Goal: Check status: Check status

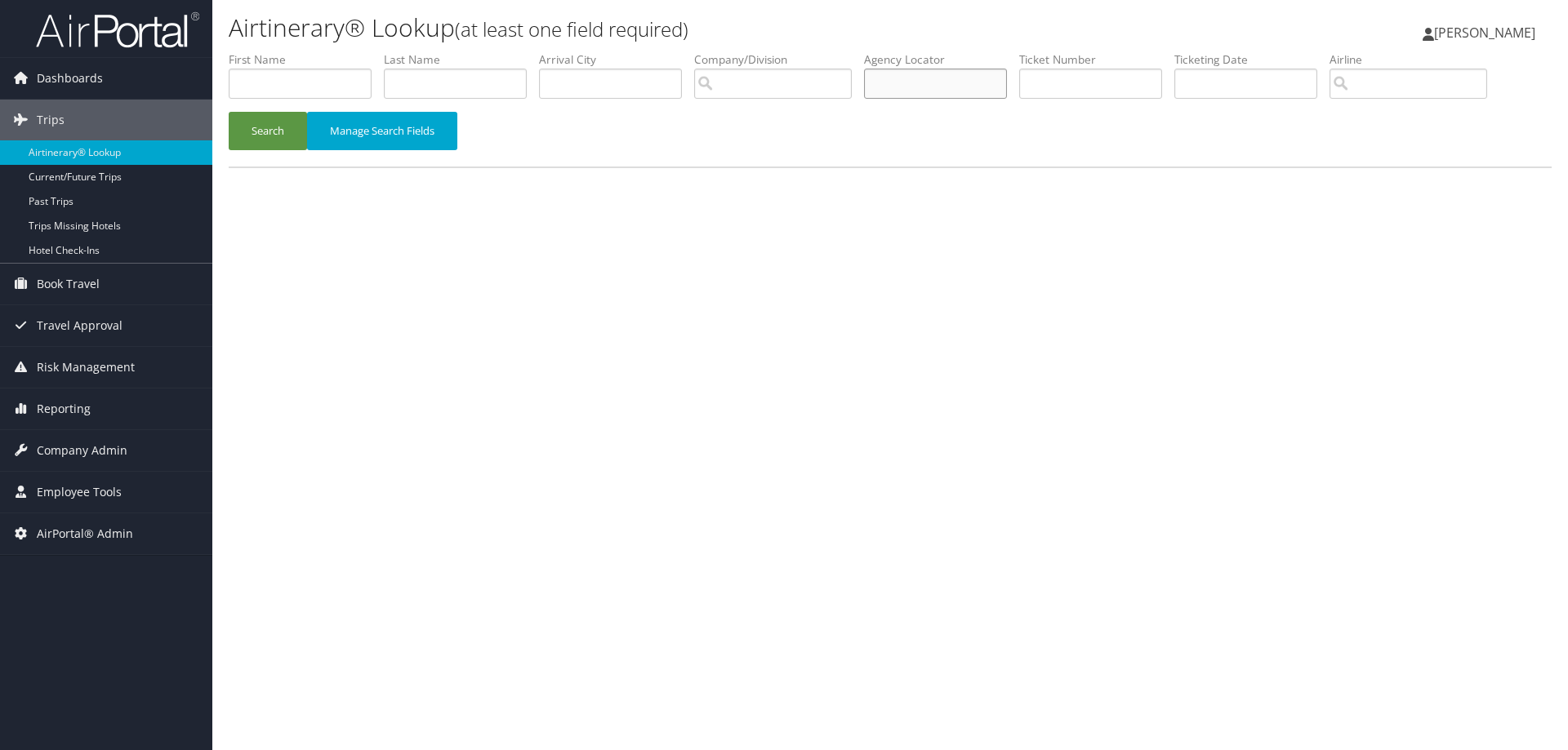
click at [918, 79] on input "text" at bounding box center [935, 84] width 143 height 31
click at [909, 73] on input "text" at bounding box center [935, 84] width 143 height 31
click at [899, 86] on input "text" at bounding box center [935, 84] width 143 height 31
click at [923, 89] on input "text" at bounding box center [935, 84] width 143 height 31
click at [322, 84] on input "text" at bounding box center [300, 84] width 143 height 31
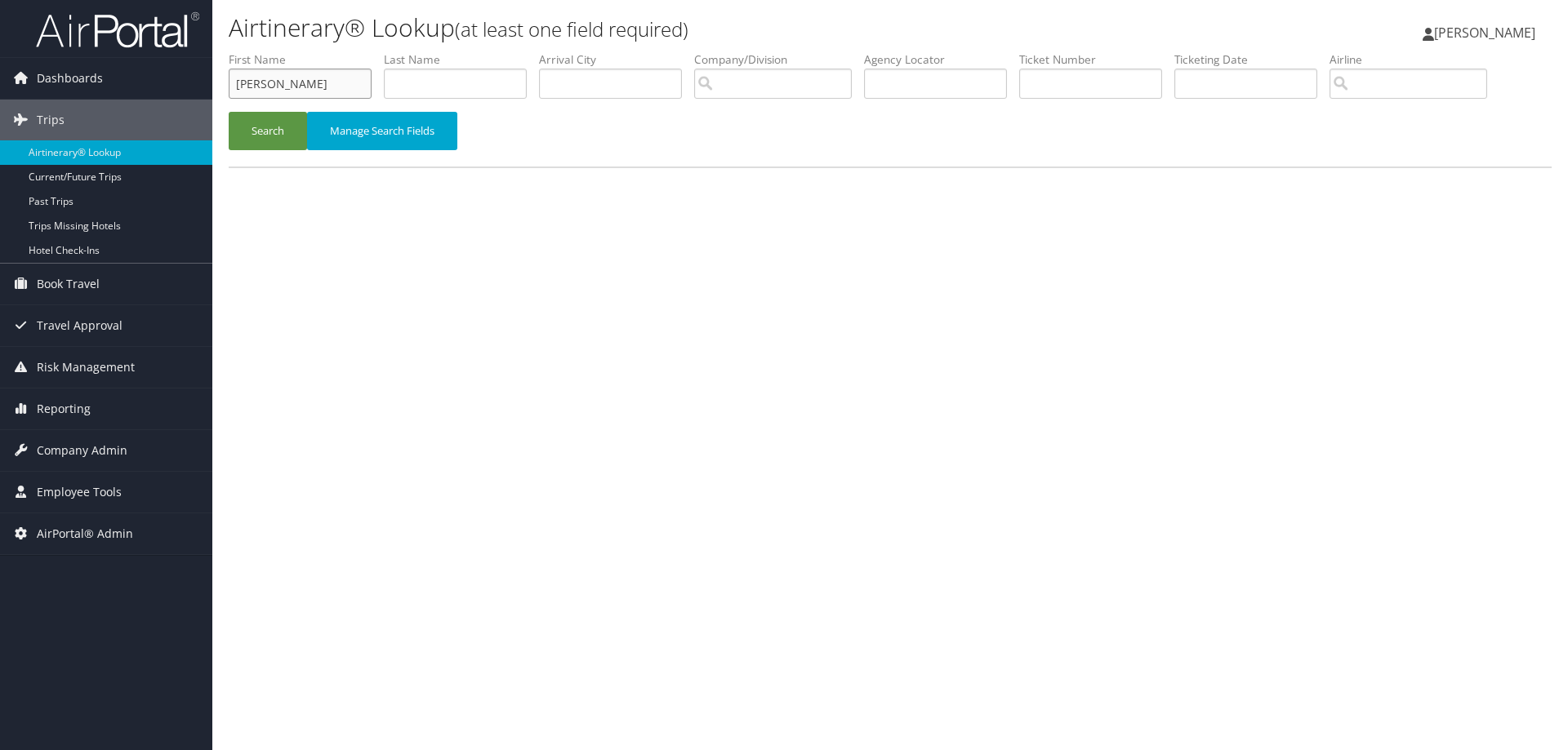
type input "karen"
type input "grezner"
click at [228, 112] on button "Search" at bounding box center [267, 131] width 78 height 38
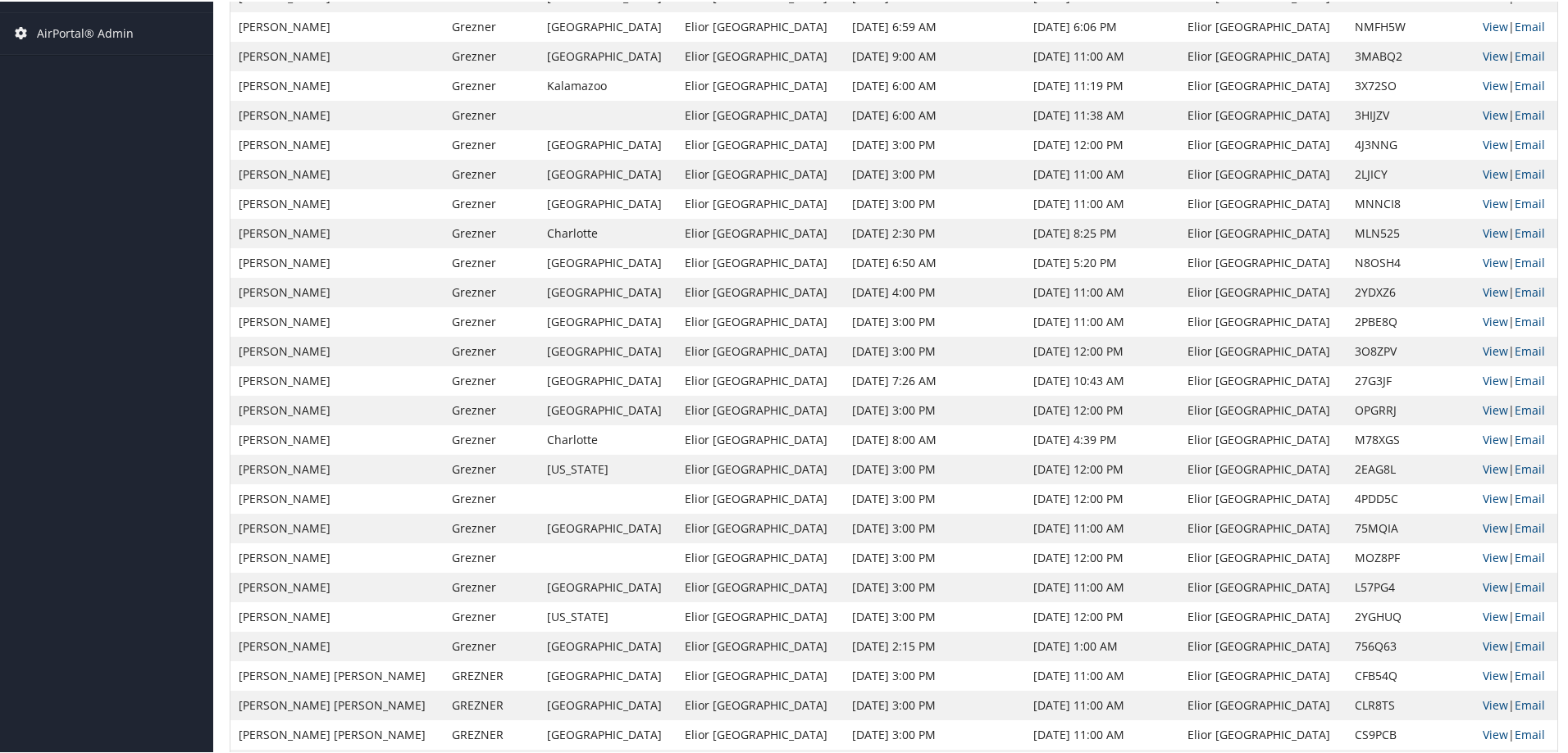
scroll to position [675, 0]
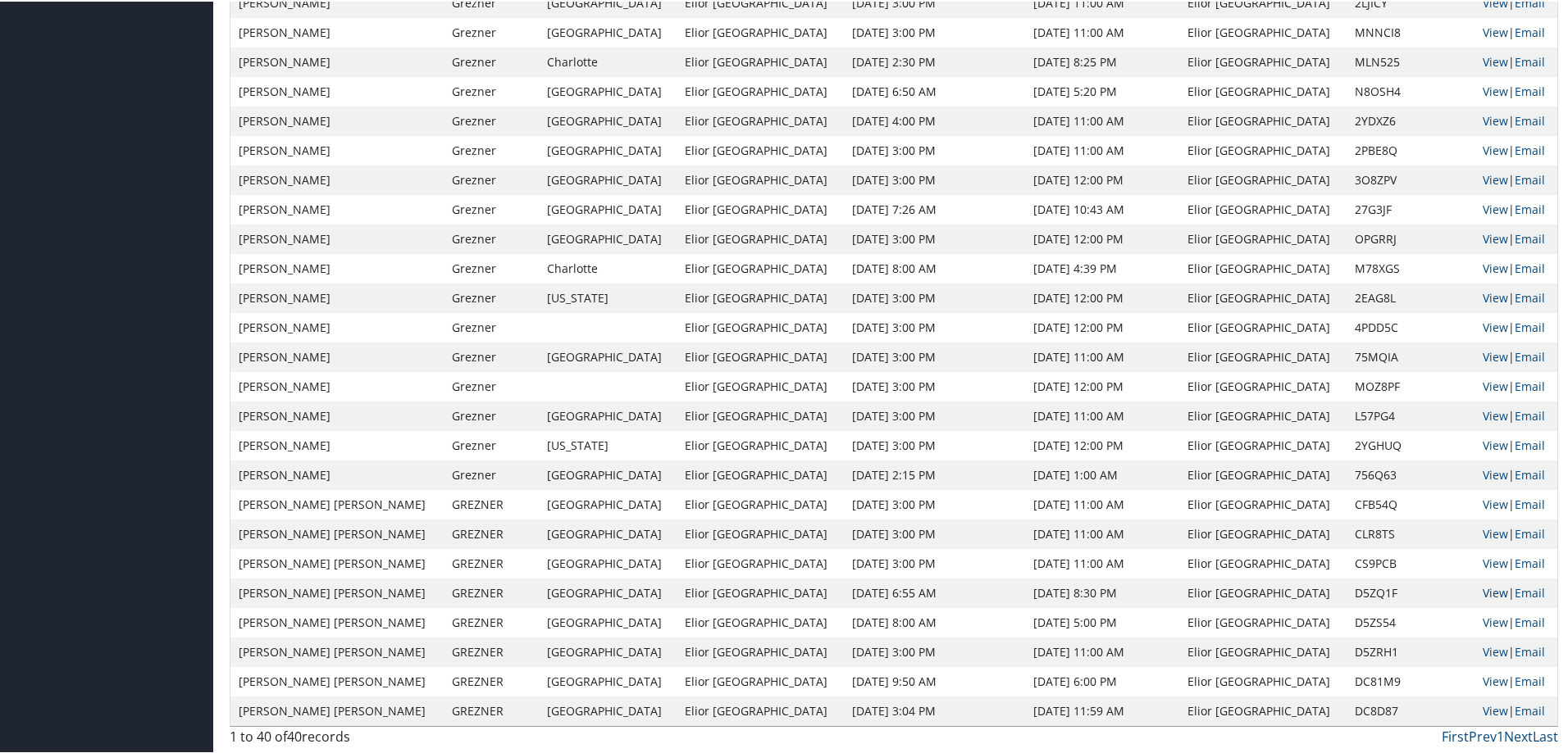
click at [1483, 588] on link "View" at bounding box center [1496, 591] width 26 height 15
click at [1483, 618] on link "View" at bounding box center [1496, 621] width 26 height 15
click at [1483, 646] on link "View" at bounding box center [1496, 650] width 26 height 15
click at [1483, 710] on link "View" at bounding box center [1496, 710] width 26 height 15
click at [1483, 676] on link "View" at bounding box center [1496, 680] width 26 height 15
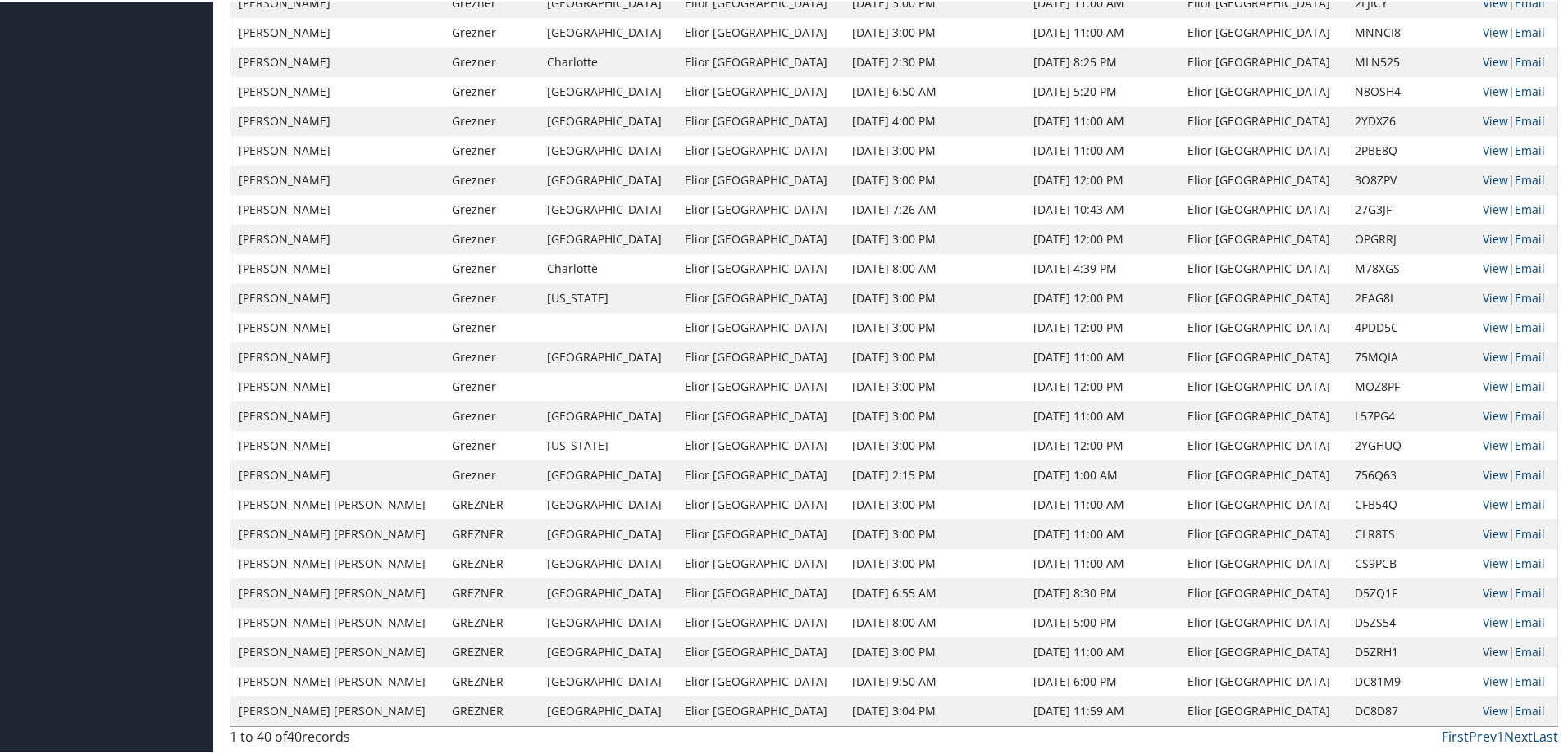
click at [1483, 647] on link "View" at bounding box center [1496, 650] width 26 height 15
click at [1483, 710] on link "View" at bounding box center [1496, 710] width 26 height 15
click at [1483, 679] on link "View" at bounding box center [1496, 680] width 26 height 15
click at [1483, 649] on link "View" at bounding box center [1496, 650] width 26 height 15
click at [1483, 622] on link "View" at bounding box center [1496, 621] width 26 height 15
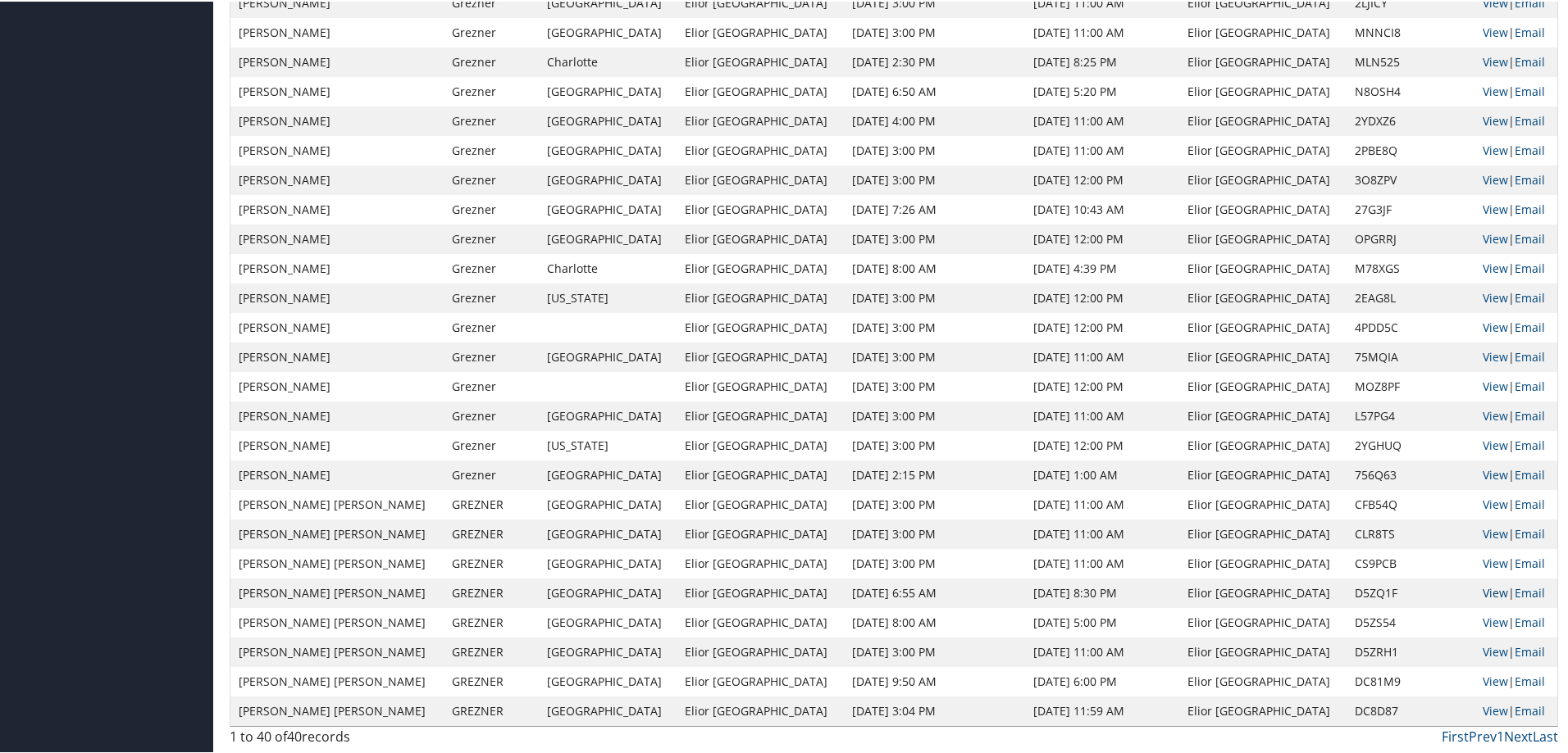
click at [1483, 589] on link "View" at bounding box center [1496, 591] width 26 height 15
click at [1483, 591] on link "View" at bounding box center [1496, 591] width 26 height 15
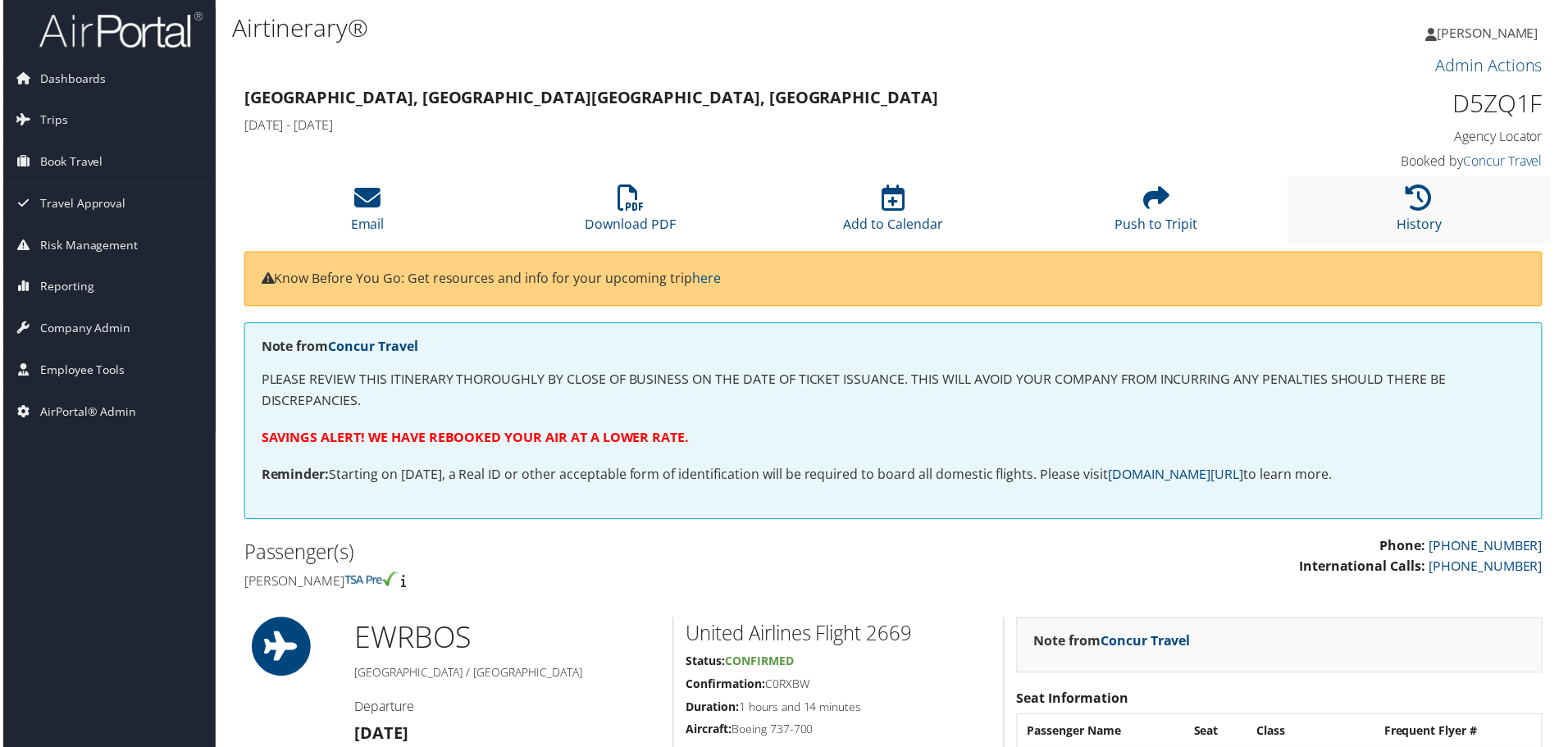
click at [1400, 213] on li "History" at bounding box center [1422, 210] width 264 height 66
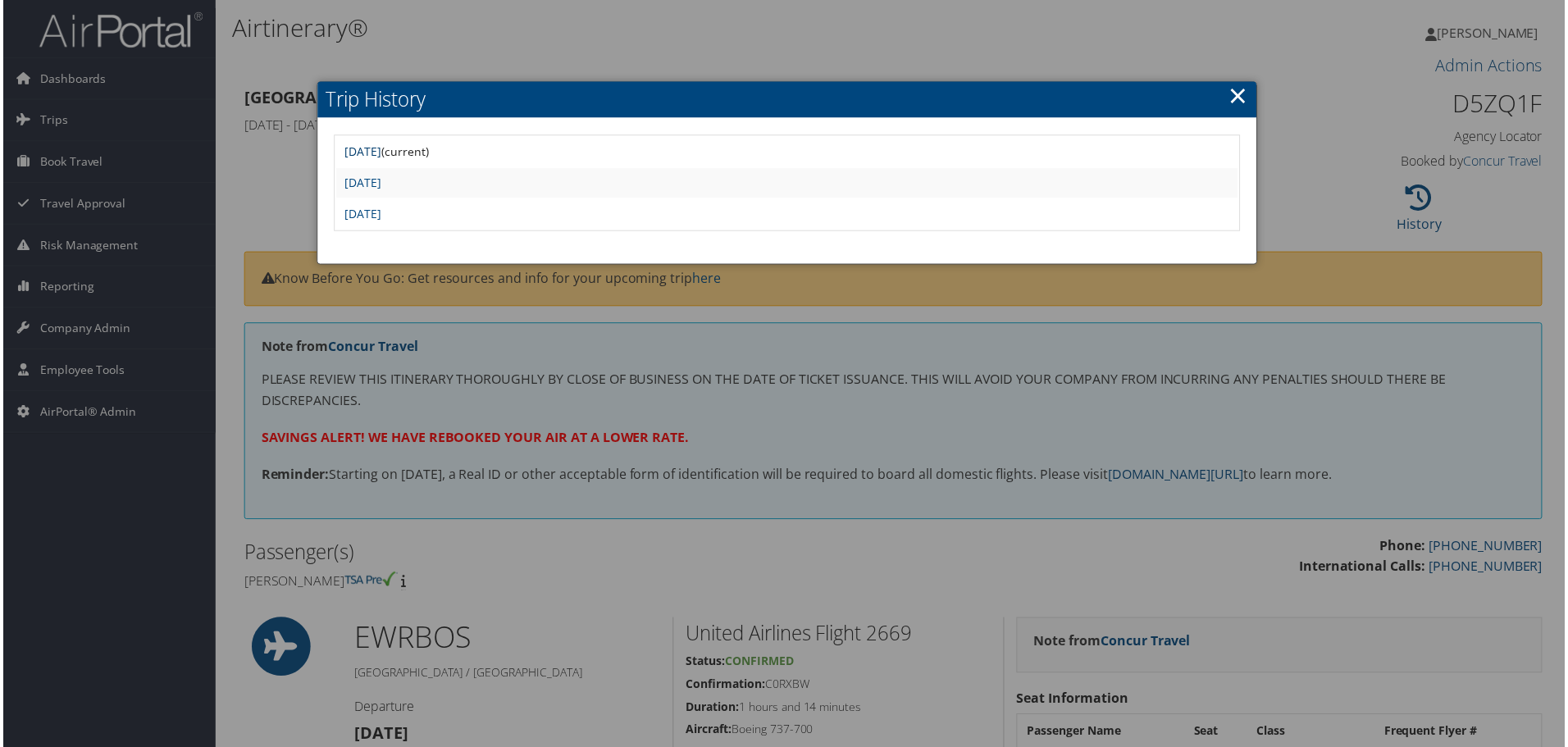
click at [380, 146] on link "[DATE]" at bounding box center [360, 152] width 37 height 15
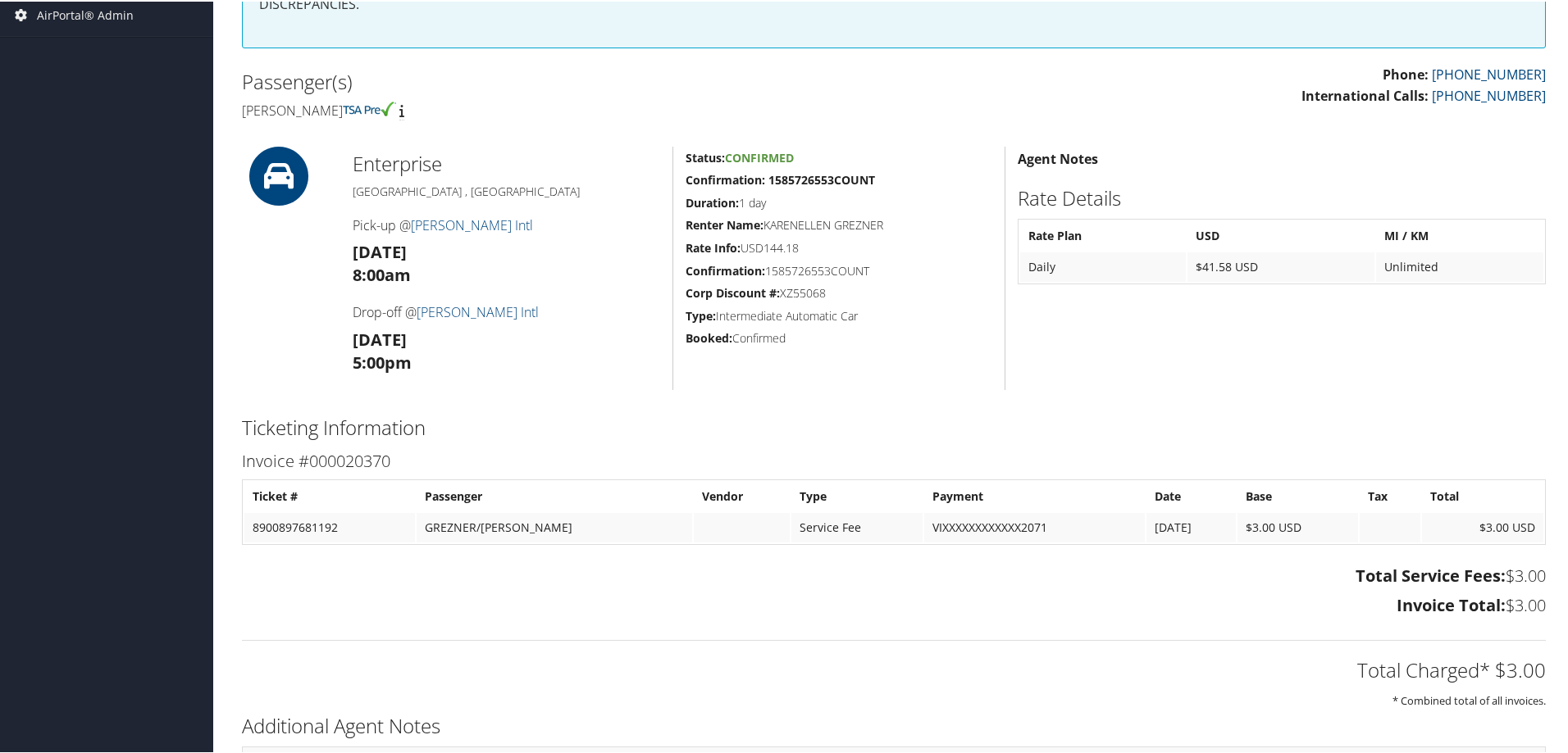
scroll to position [394, 0]
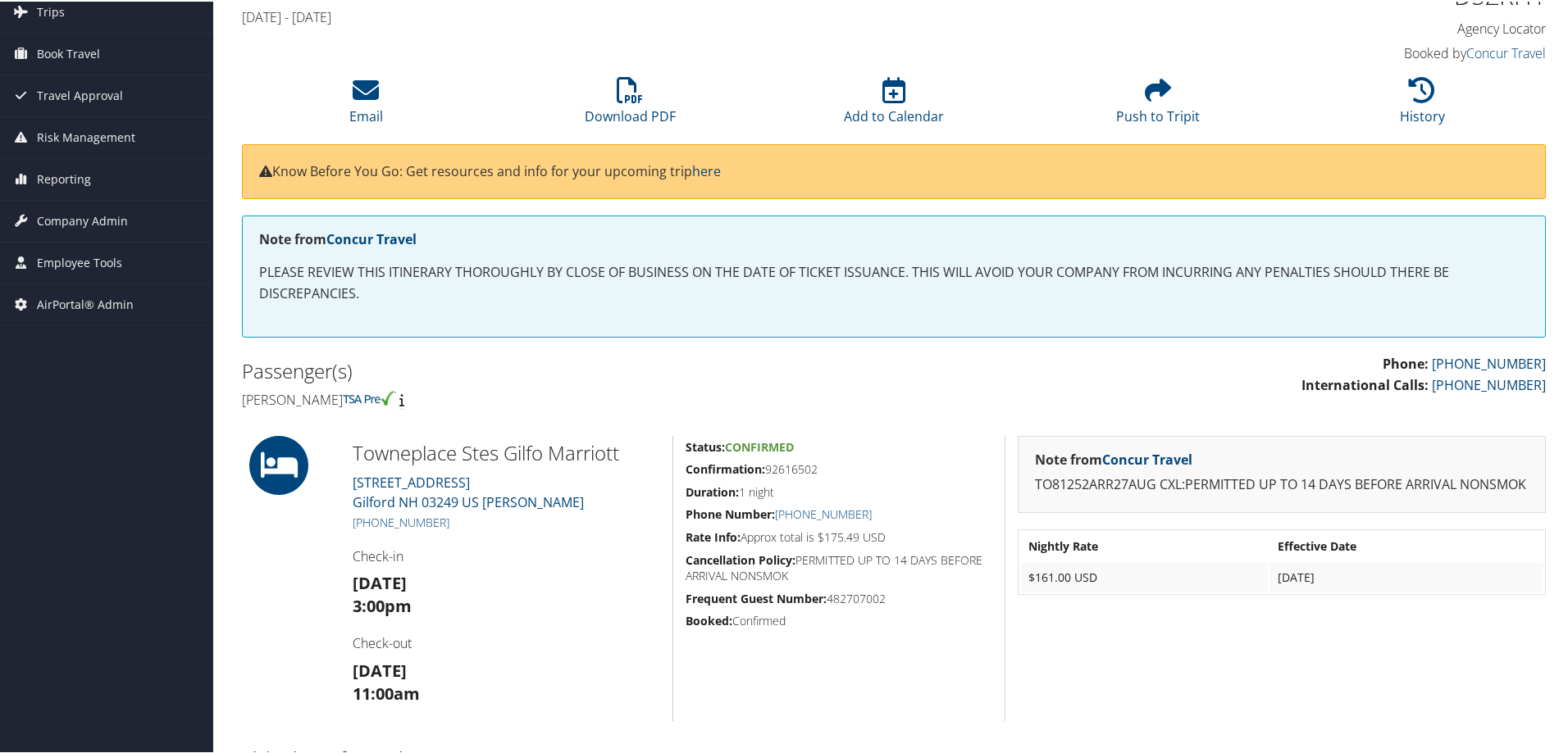
scroll to position [107, 0]
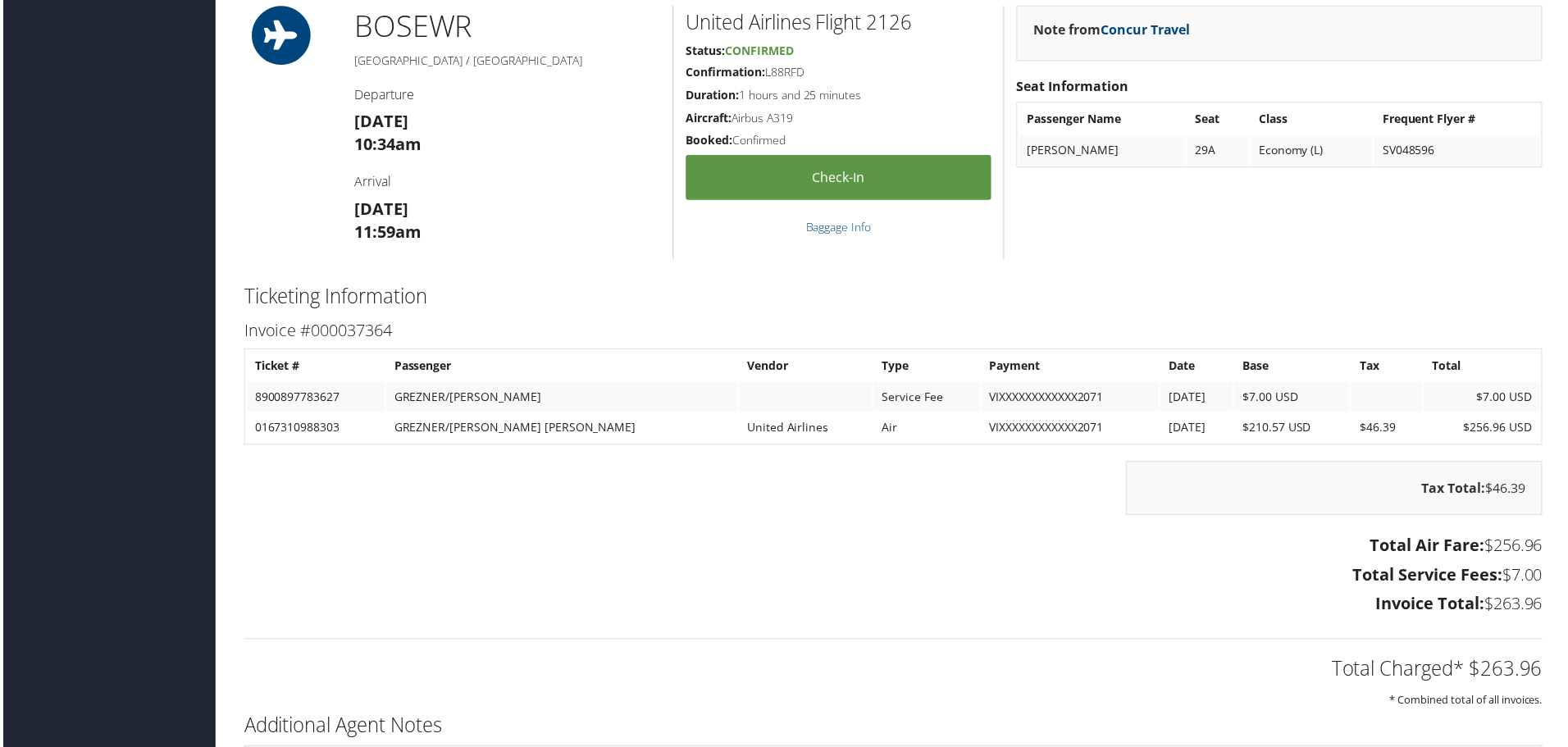
scroll to position [964, 0]
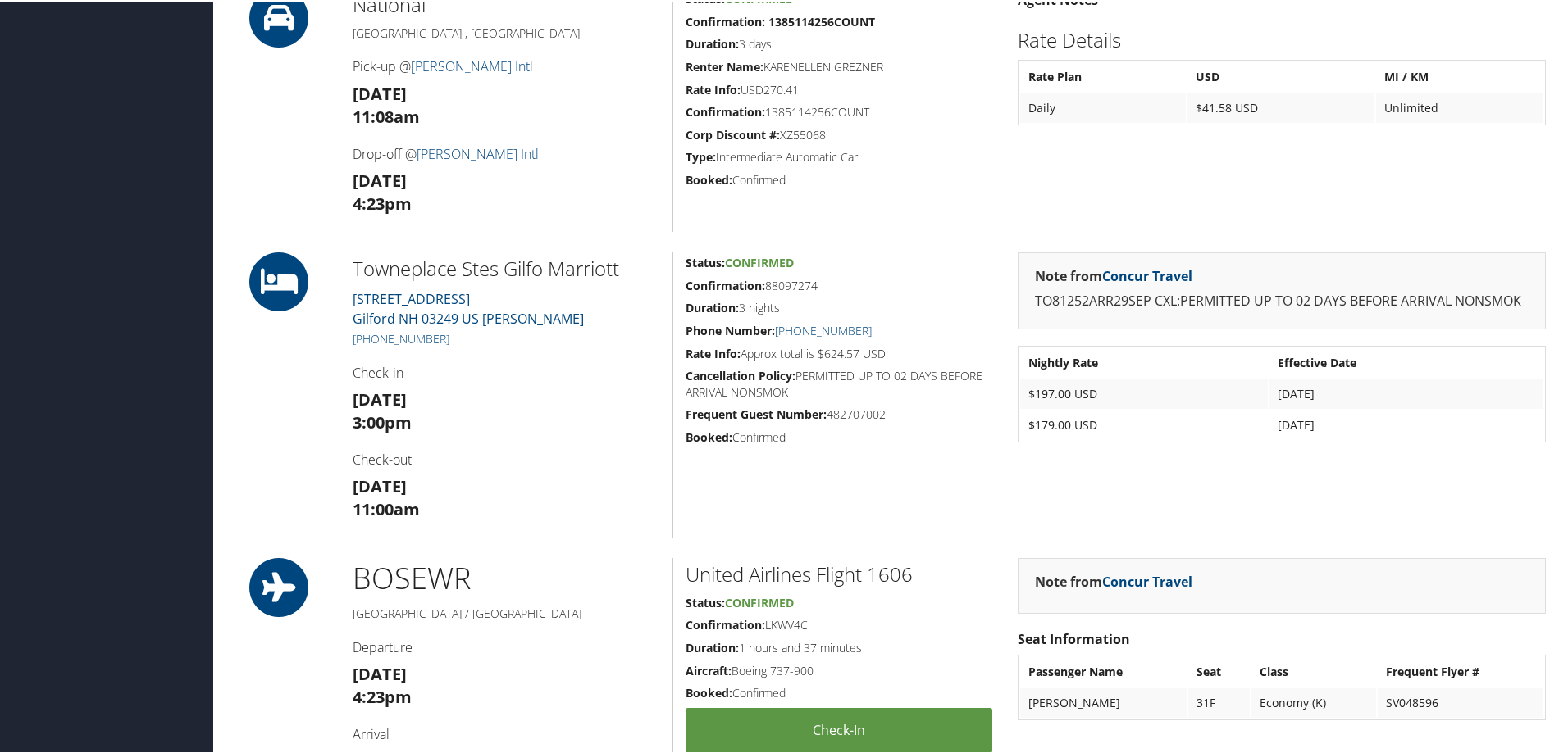
scroll to position [864, 0]
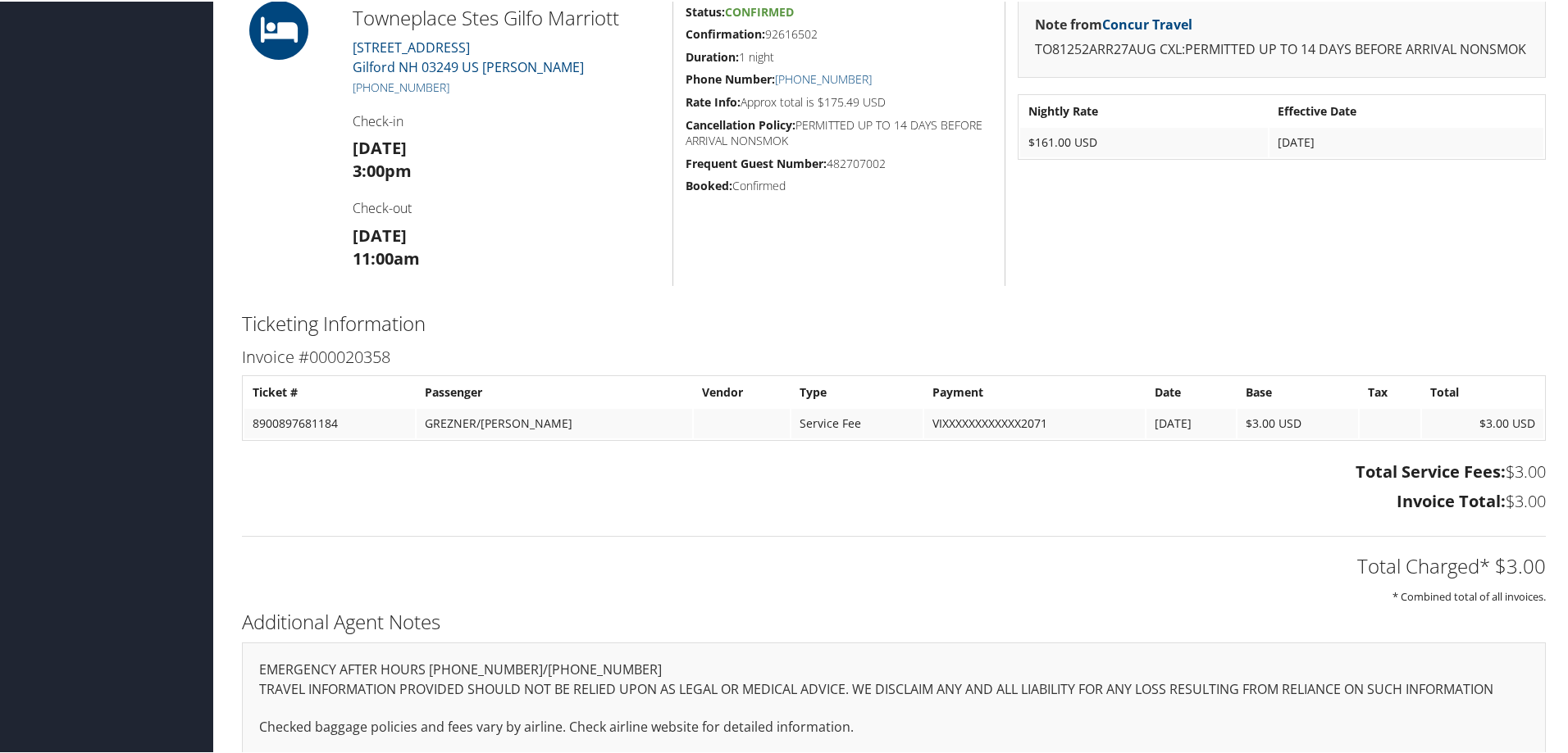
scroll to position [599, 0]
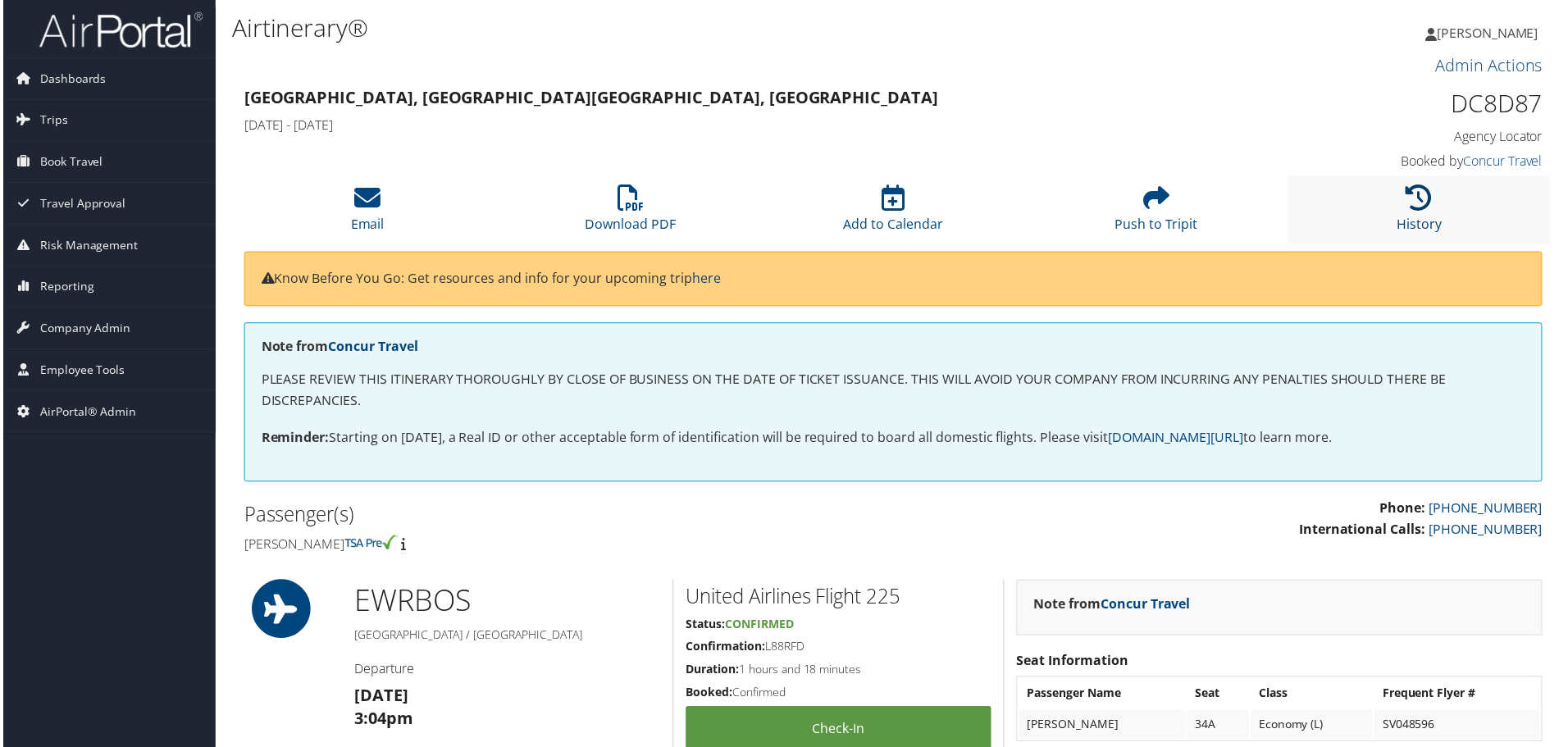
click at [1409, 193] on icon at bounding box center [1421, 198] width 26 height 26
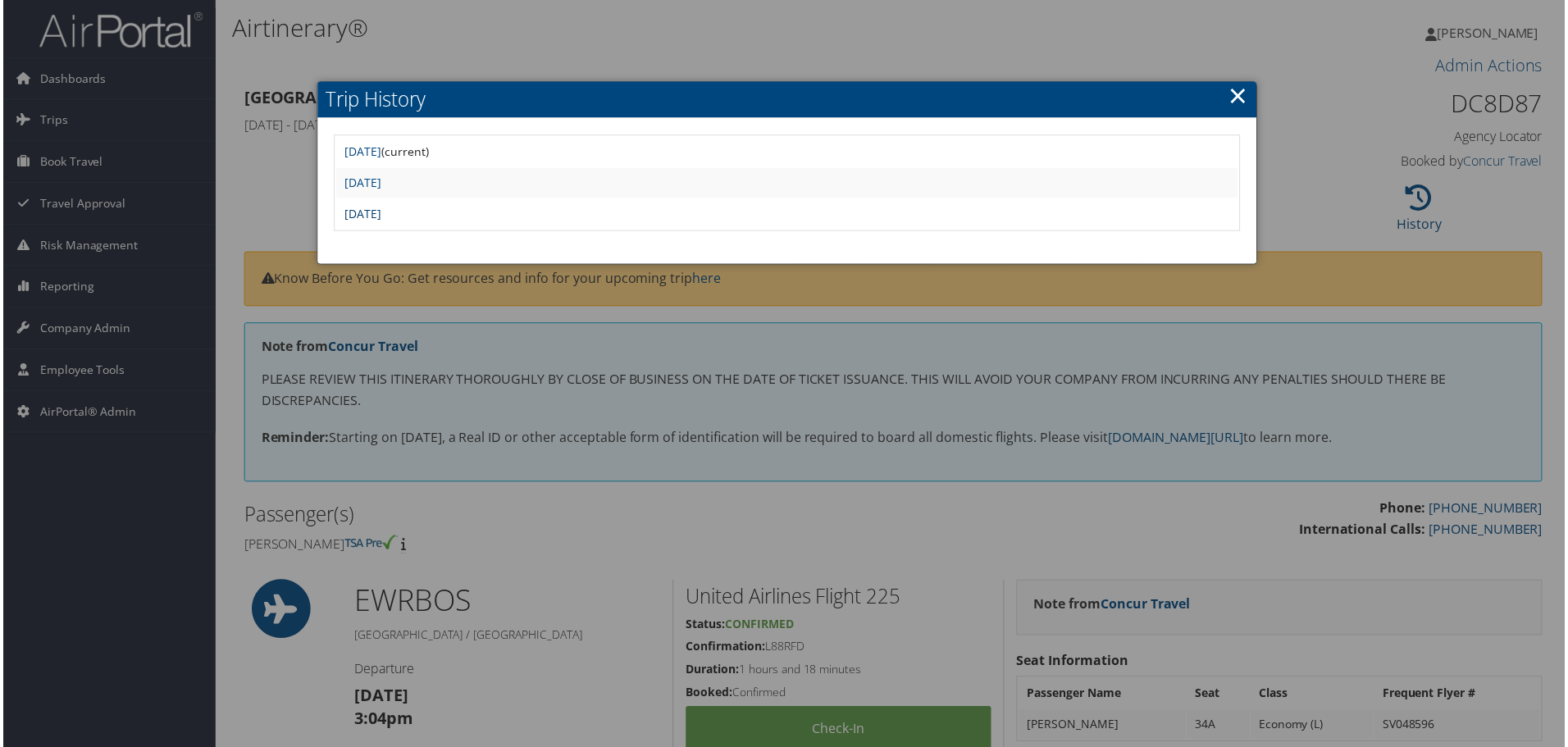
click at [380, 212] on link "[DATE]" at bounding box center [360, 215] width 37 height 15
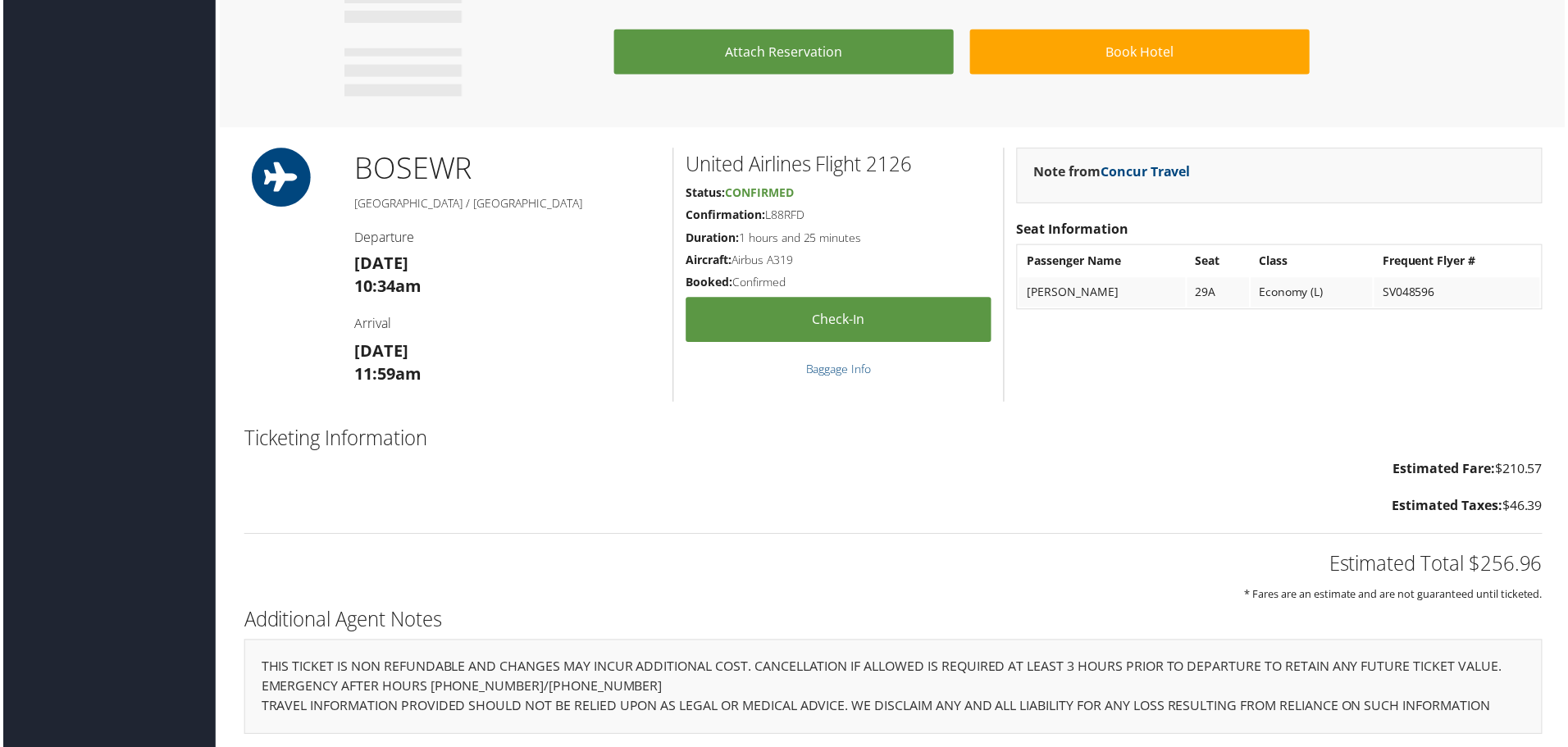
scroll to position [911, 0]
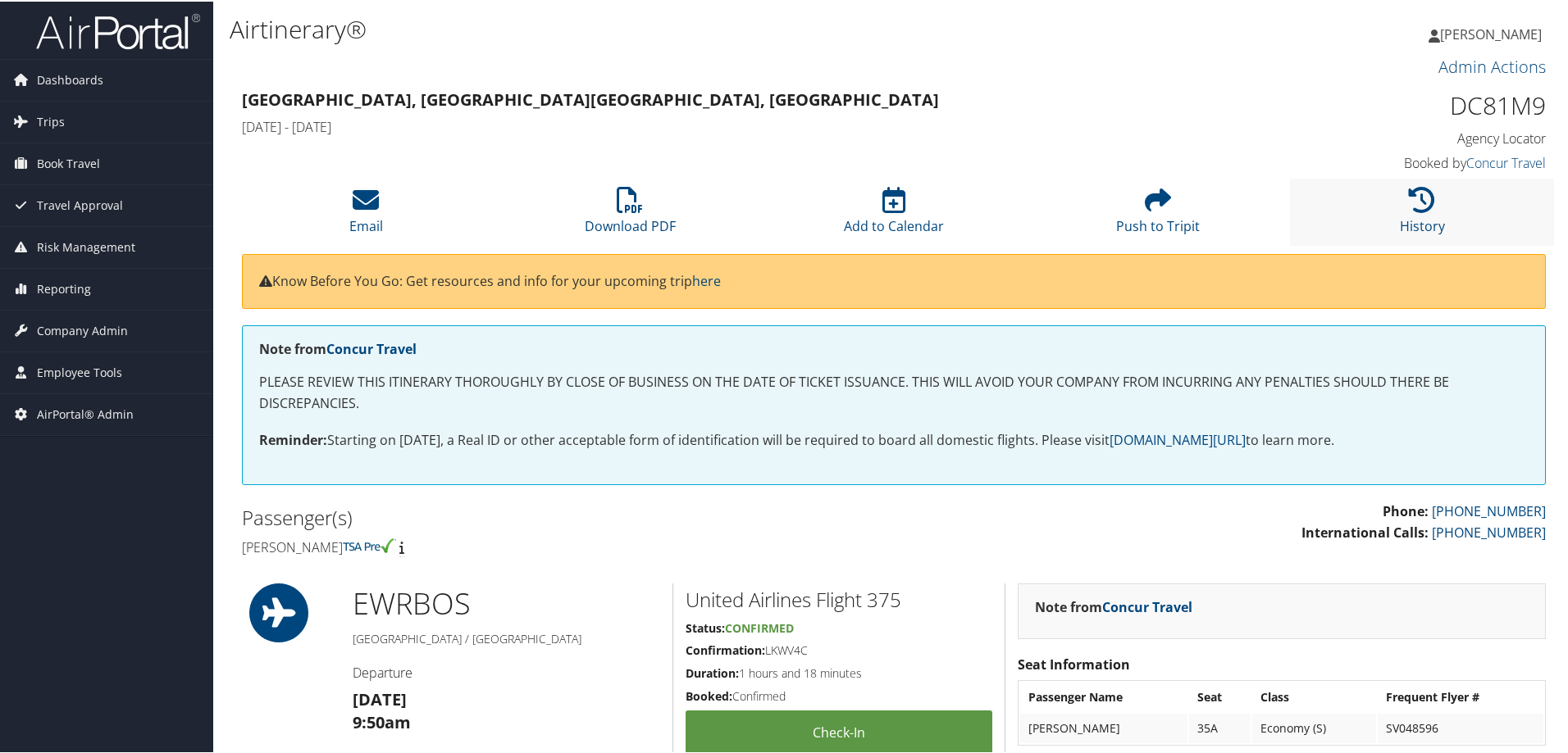
click at [1448, 206] on li "History" at bounding box center [1422, 210] width 264 height 66
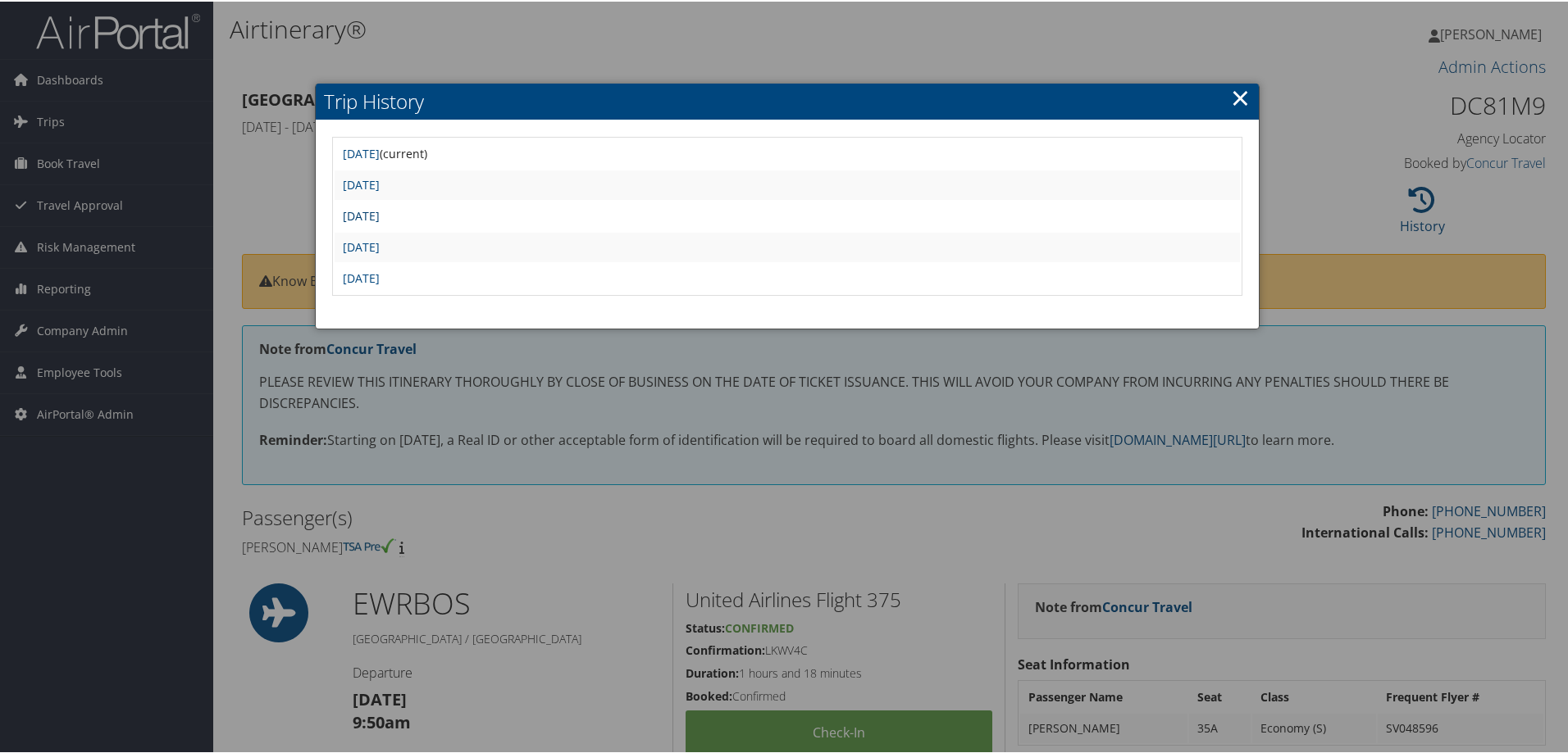
click at [380, 216] on link "Mon Sep 8 18:32:47 MDT 2025" at bounding box center [360, 215] width 37 height 15
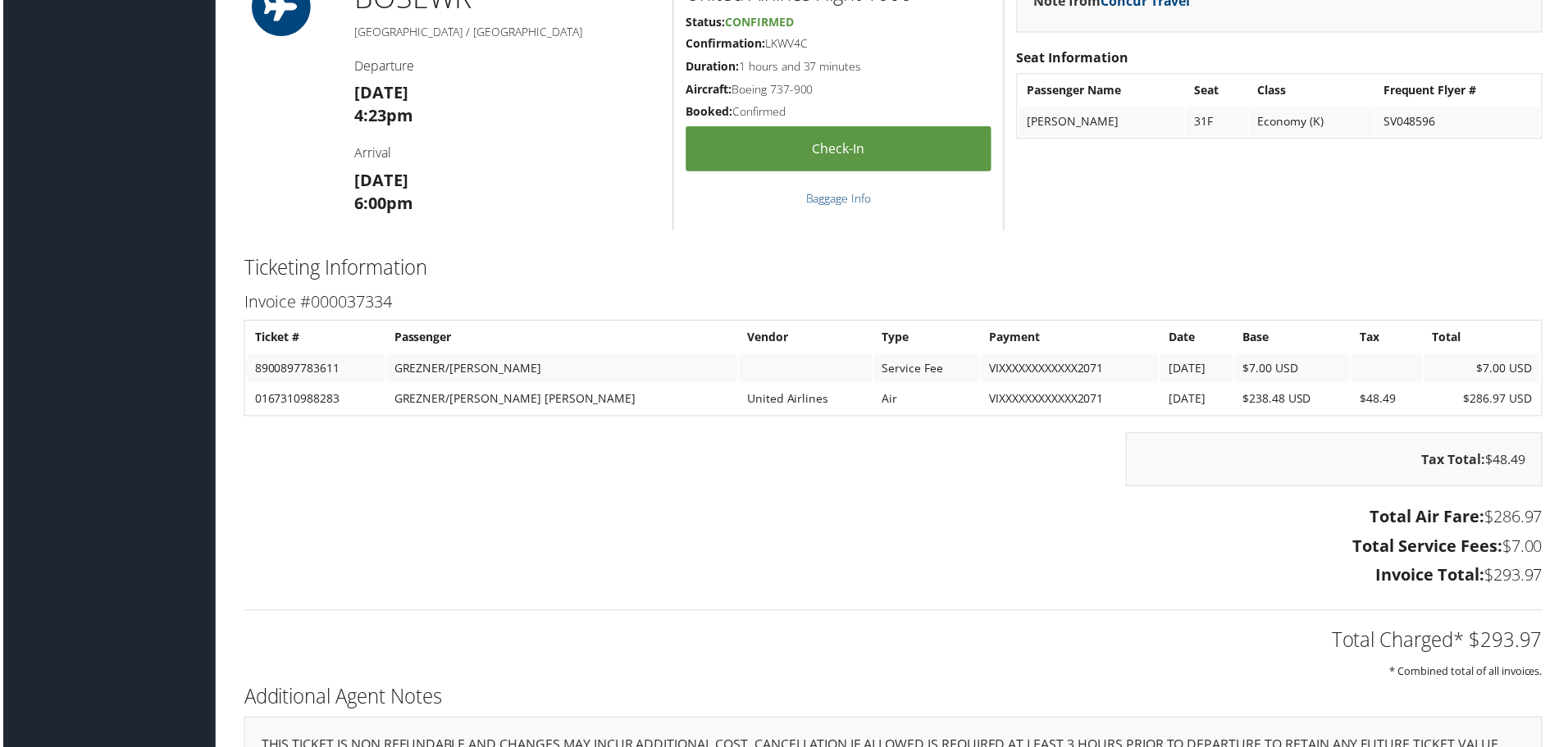
scroll to position [964, 0]
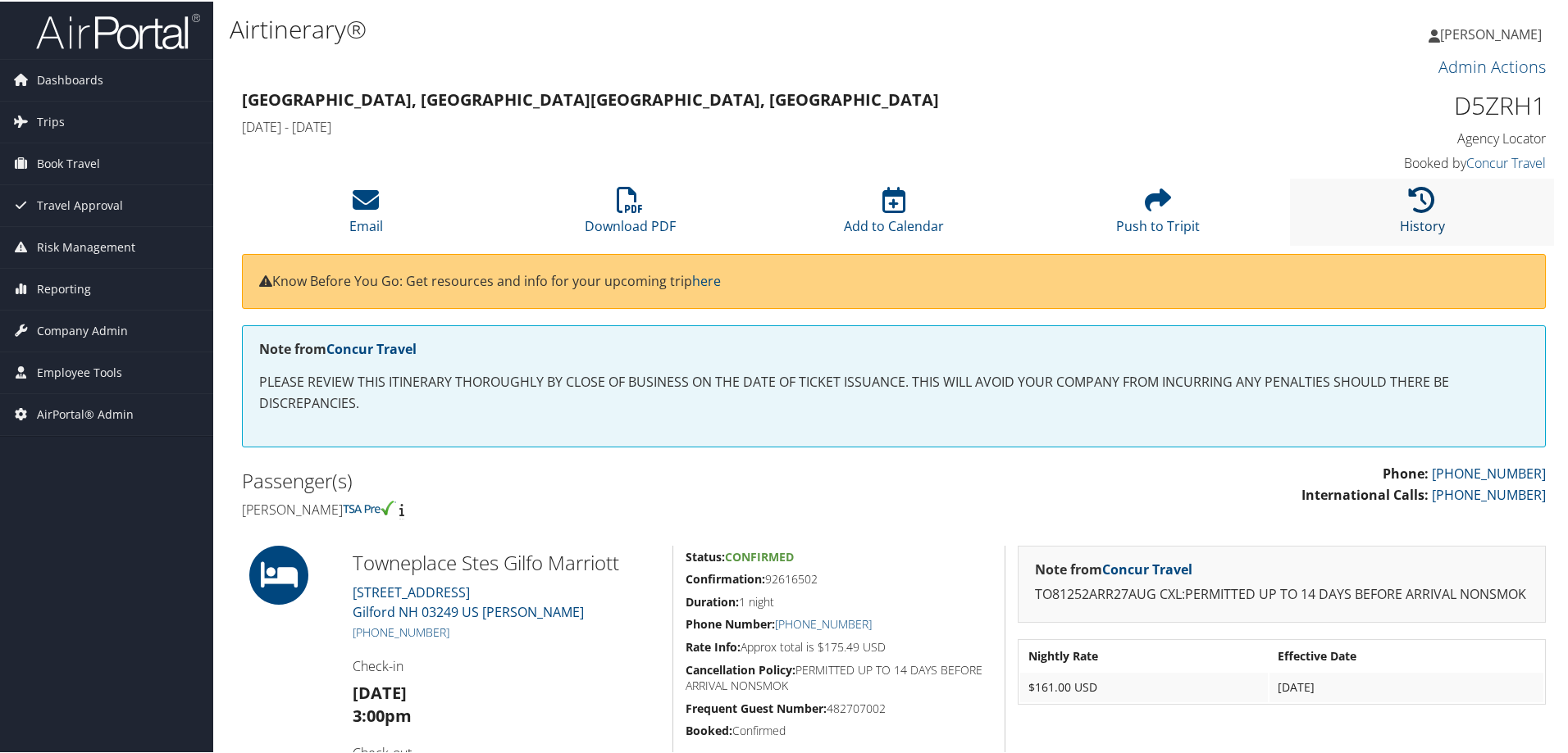
click at [1409, 198] on icon at bounding box center [1421, 198] width 26 height 26
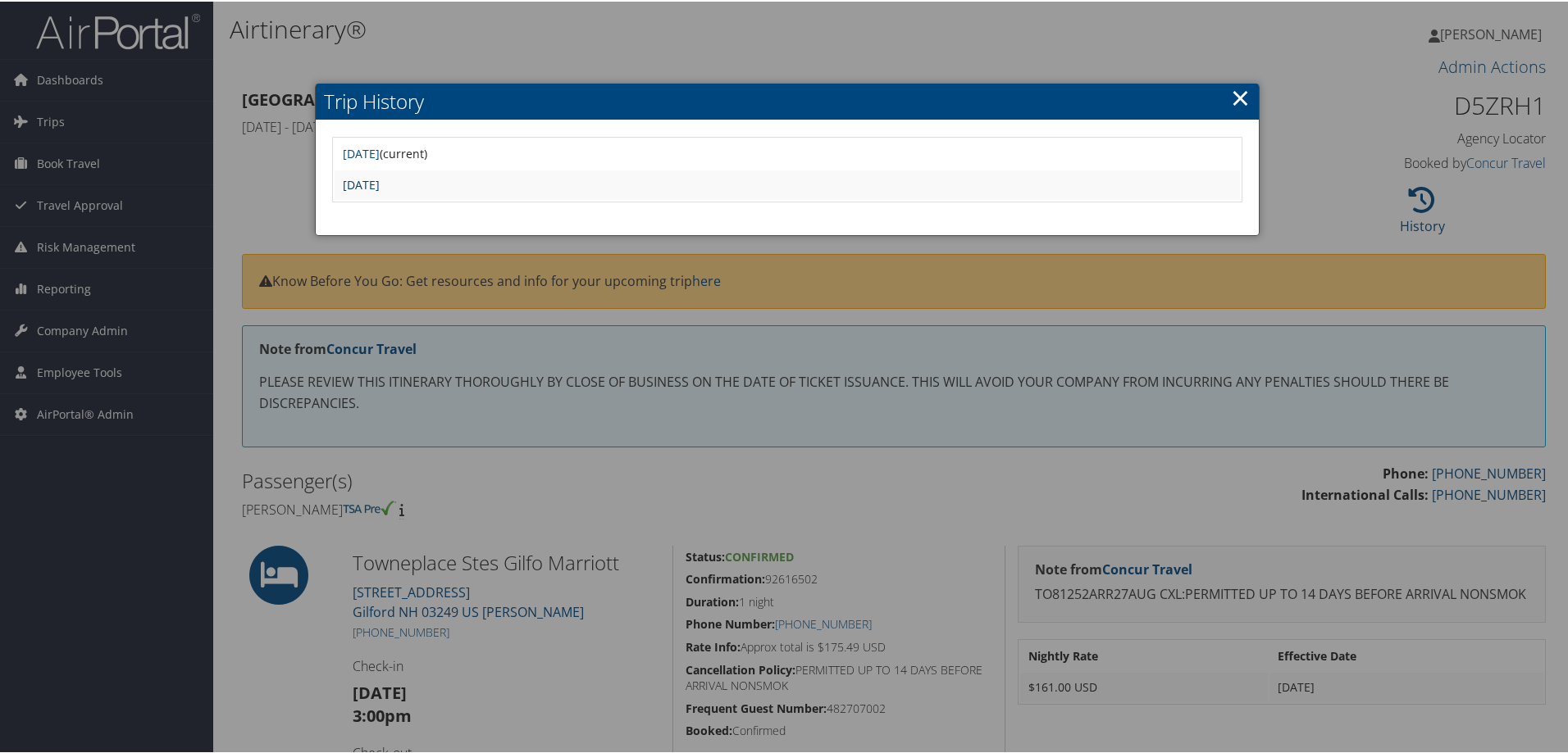
click at [380, 181] on link "Fri Aug 22 15:16:38 MDT 2025" at bounding box center [360, 183] width 37 height 15
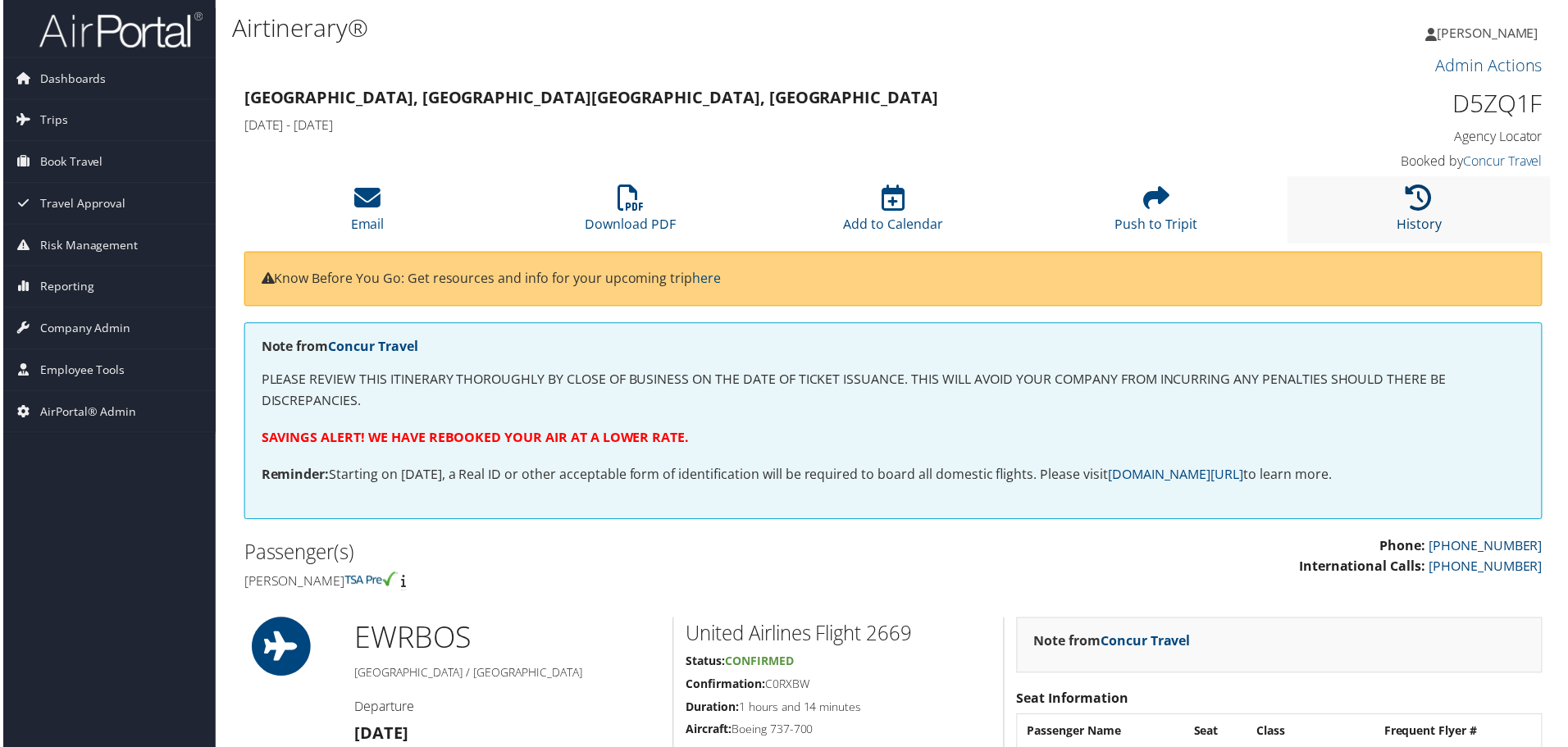
click at [1409, 207] on icon at bounding box center [1421, 198] width 26 height 26
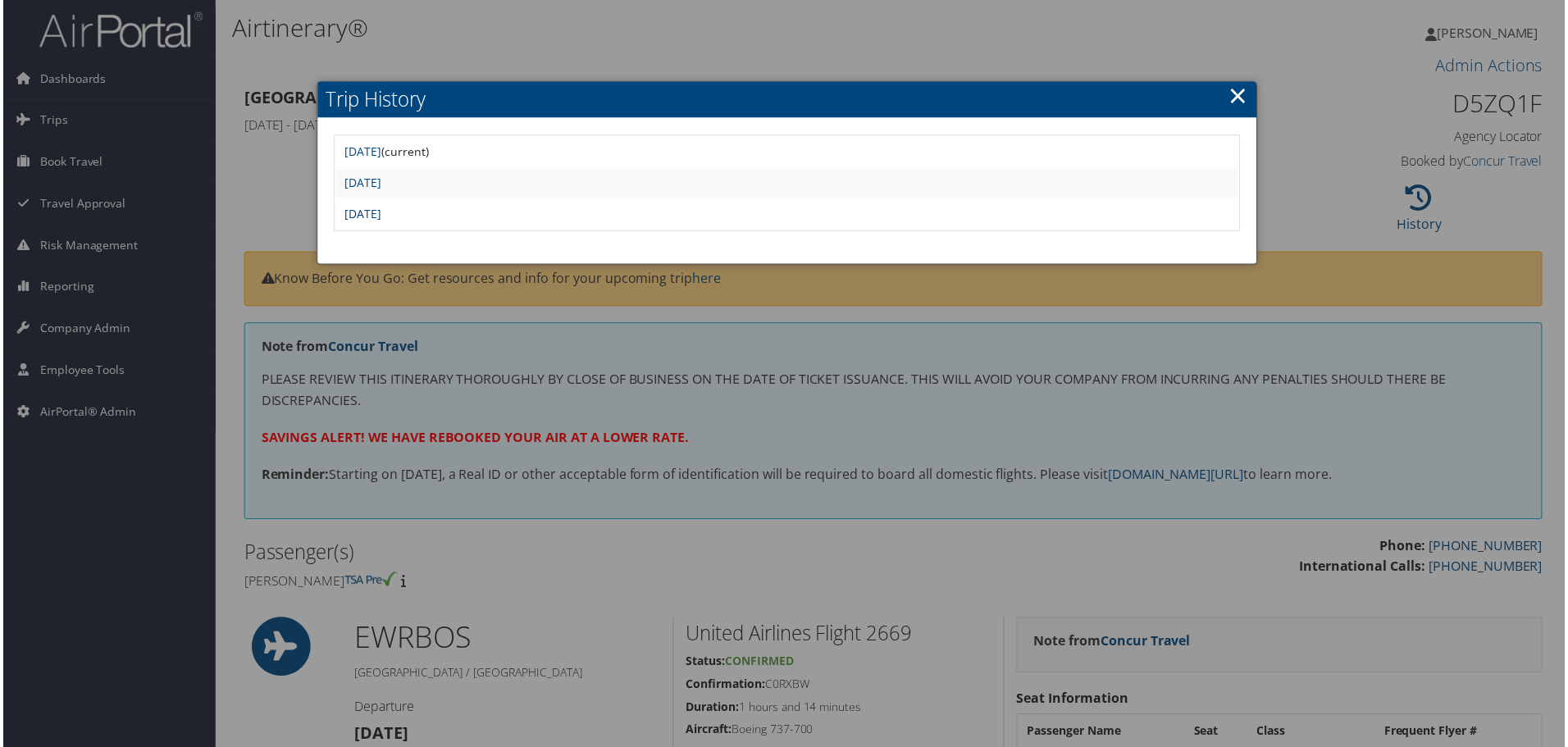
click at [380, 211] on link "[DATE]" at bounding box center [360, 215] width 37 height 15
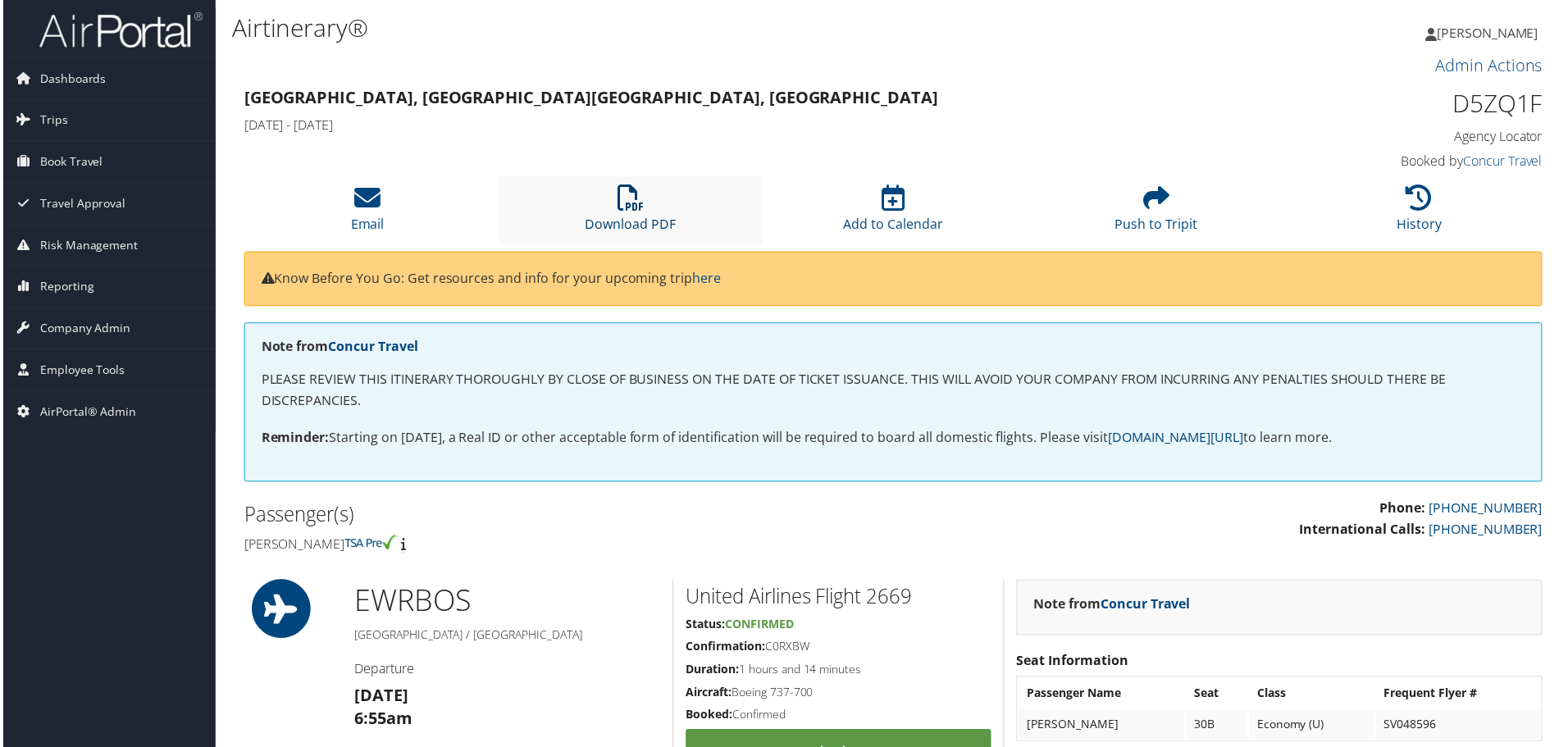
click at [620, 198] on icon at bounding box center [630, 198] width 26 height 26
click at [1434, 192] on li "History" at bounding box center [1422, 210] width 264 height 66
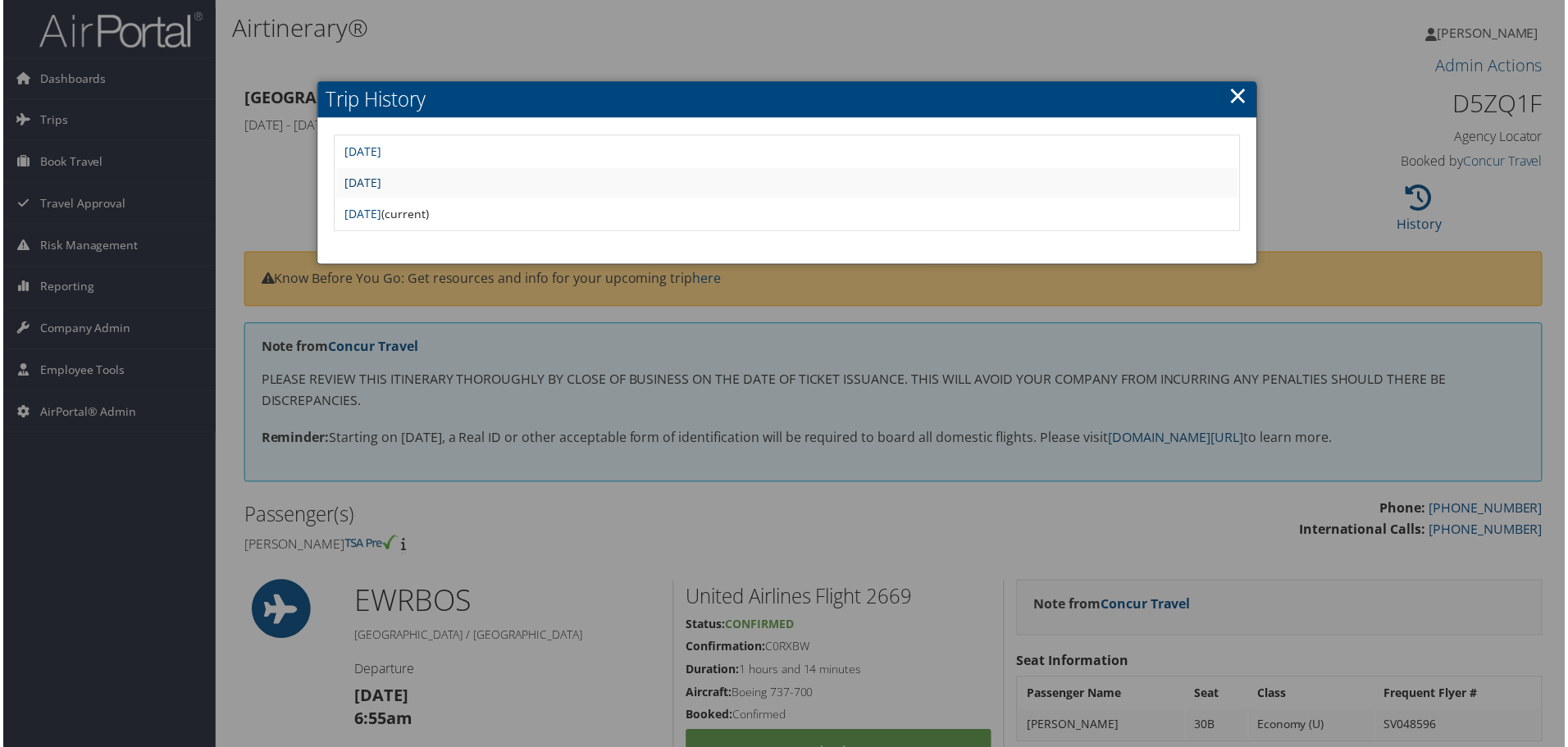
click at [380, 182] on link "[DATE]" at bounding box center [360, 183] width 37 height 15
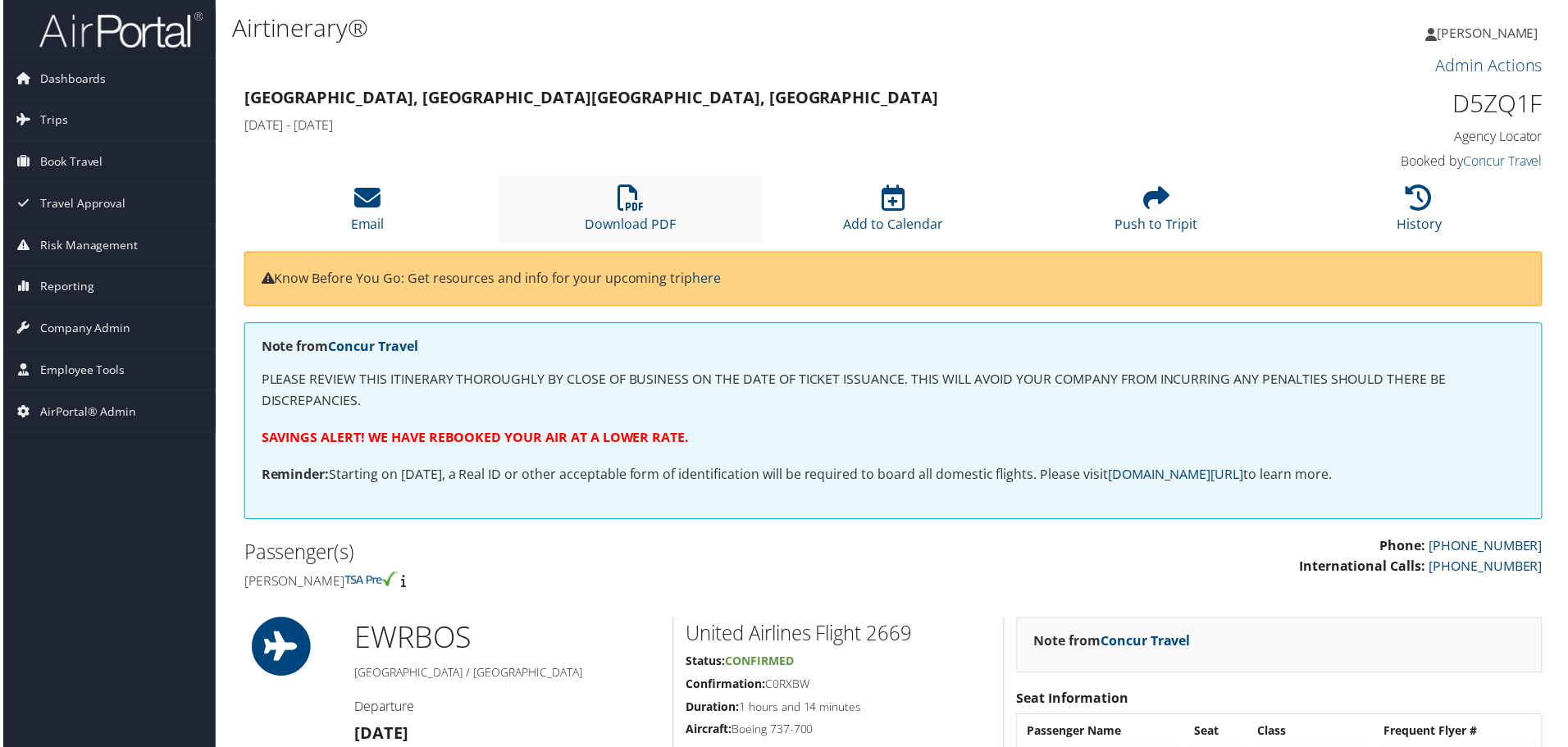
click at [631, 214] on li "Download PDF" at bounding box center [630, 210] width 264 height 66
click at [1046, 136] on div "Newark, NJ Boston, MA Wed 27 Aug 2025 - Thu 28 Aug 2025" at bounding box center [727, 112] width 996 height 57
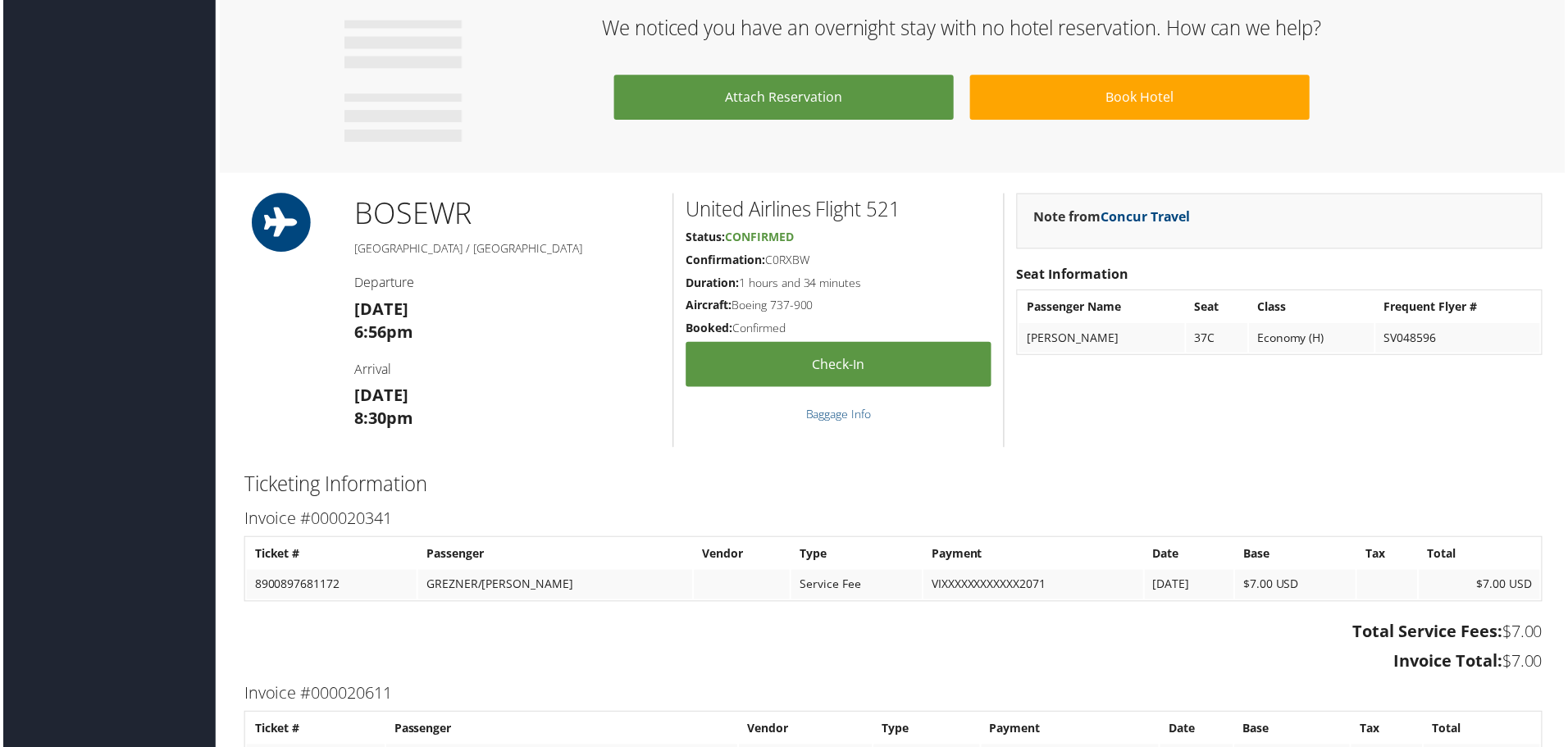
scroll to position [931, 0]
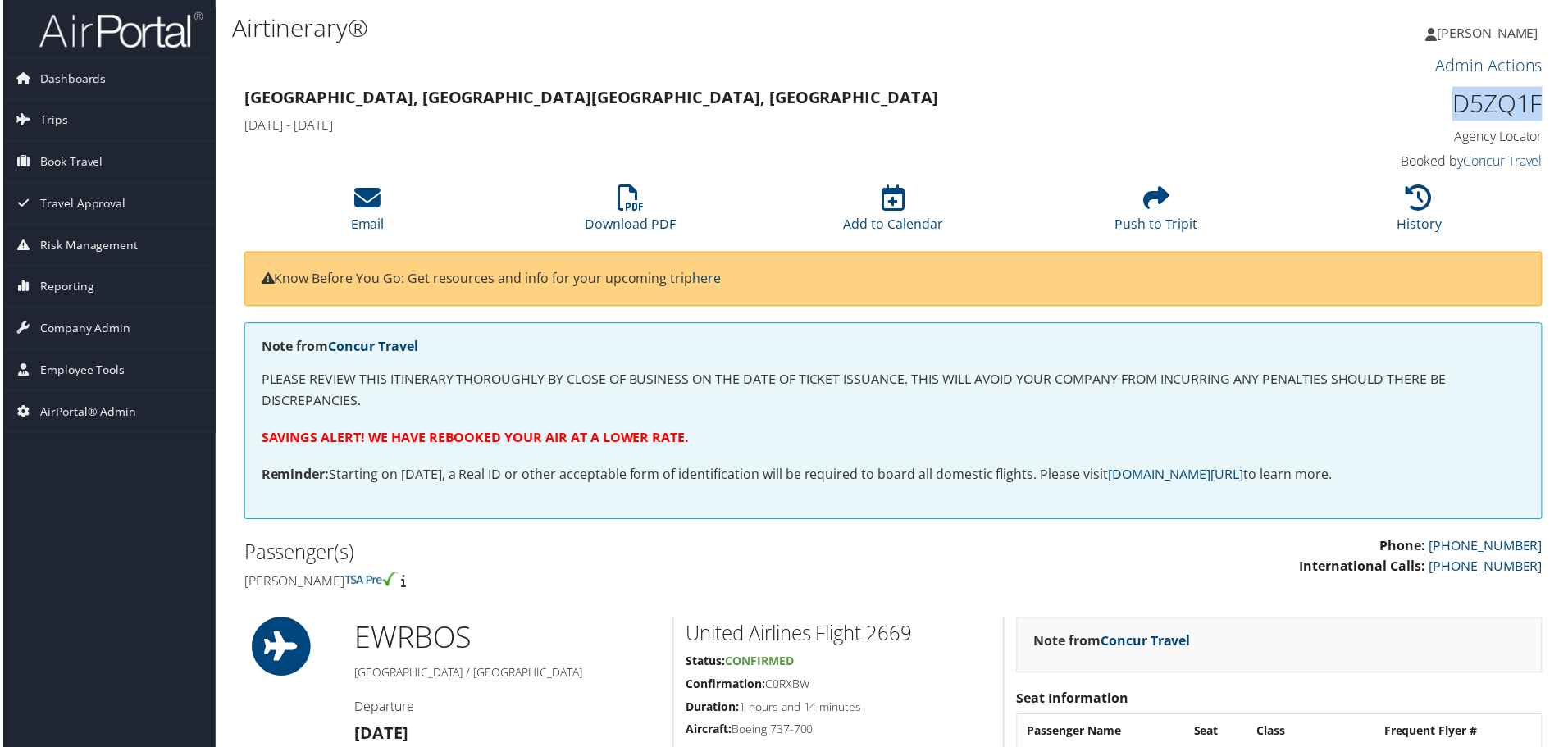
drag, startPoint x: 1558, startPoint y: 95, endPoint x: 1436, endPoint y: 90, distance: 122.1
copy h1 "D5ZQ1F"
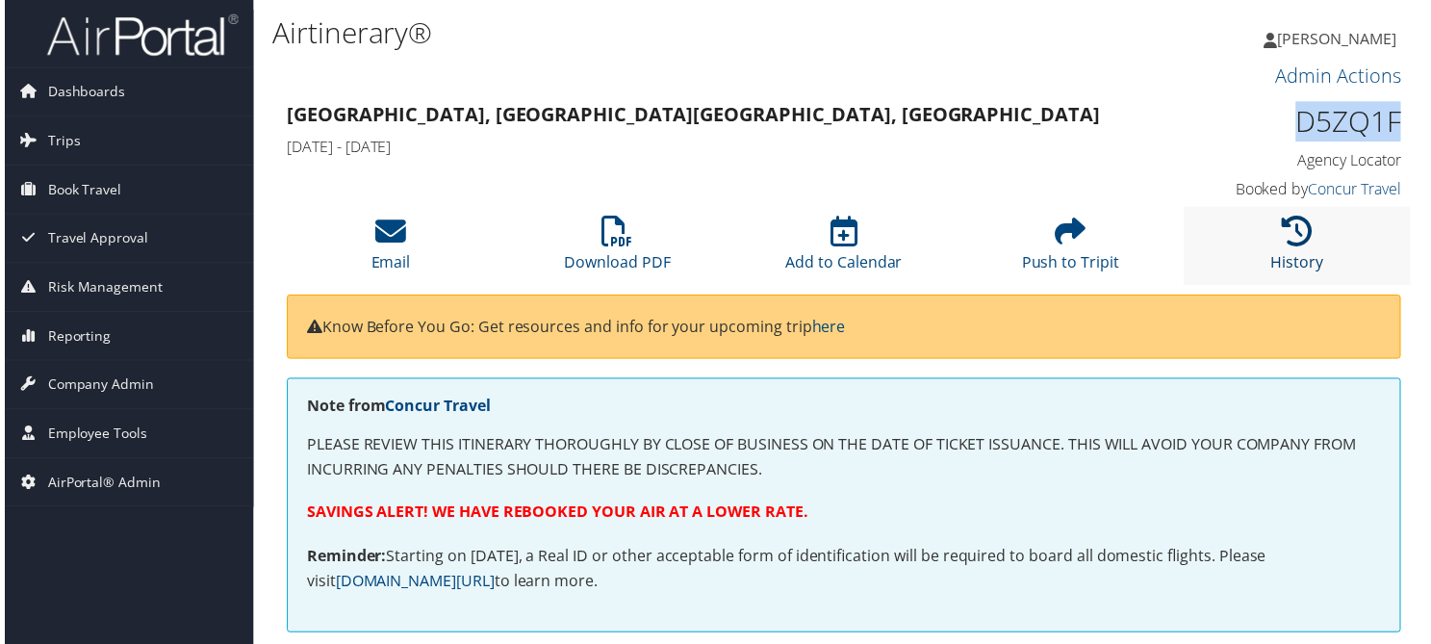
click at [1287, 240] on icon at bounding box center [1301, 232] width 31 height 31
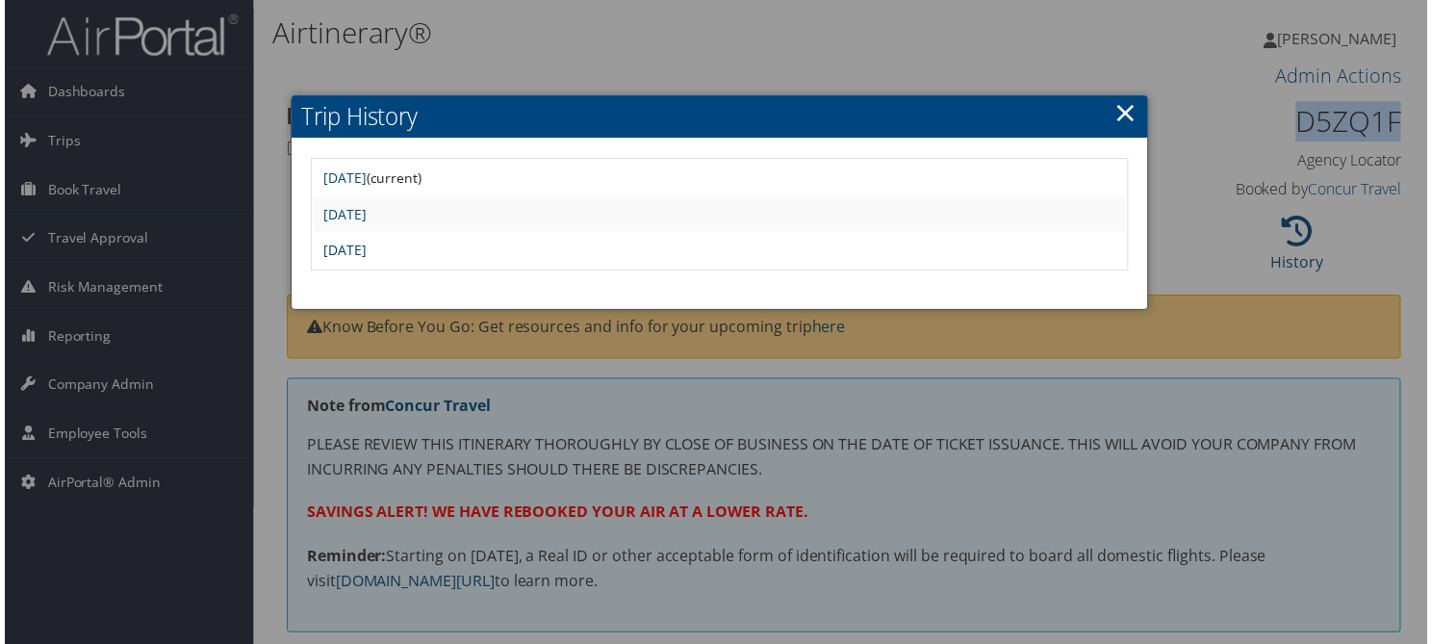
click at [364, 248] on link "Fri Aug 22 15:06:37 MDT 2025" at bounding box center [341, 252] width 43 height 18
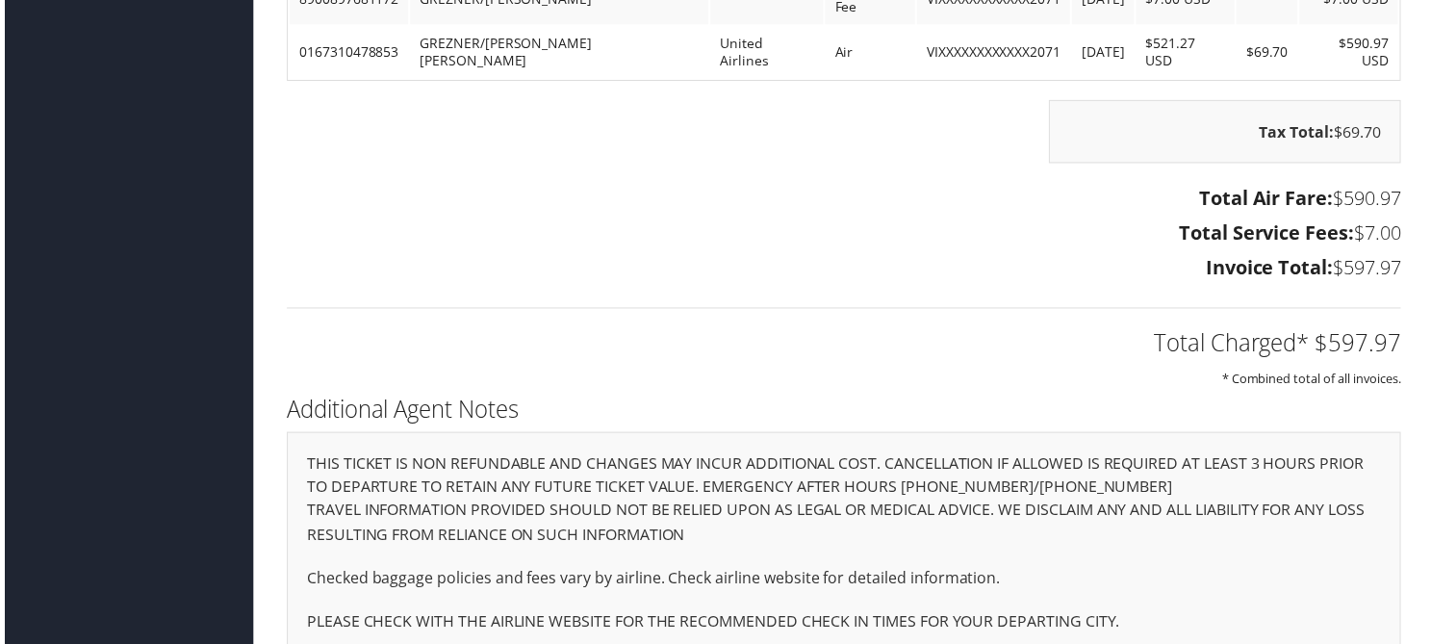
scroll to position [1651, 0]
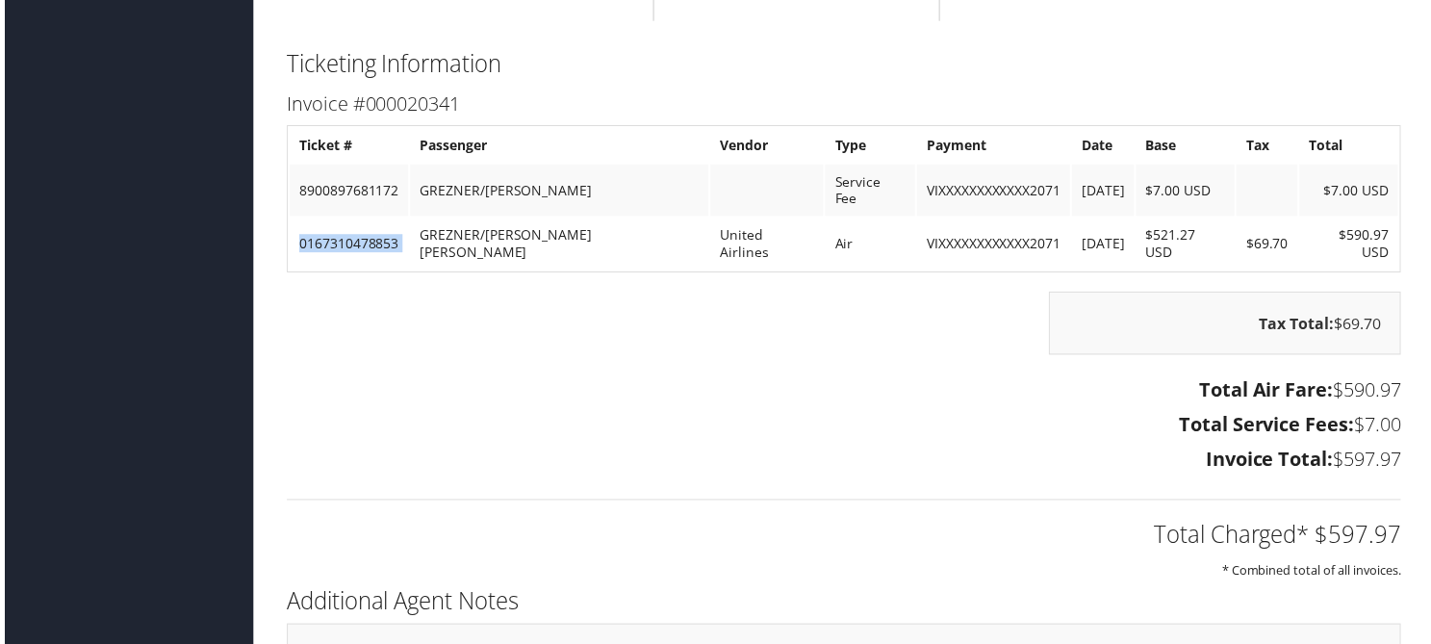
drag, startPoint x: 285, startPoint y: 217, endPoint x: 425, endPoint y: 224, distance: 140.7
click at [425, 224] on table "Ticket # Passenger Vendor Type Payment Date Base Tax Total 8900897681172 GREZNE…" at bounding box center [844, 200] width 1121 height 148
copy tr "0167310478853"
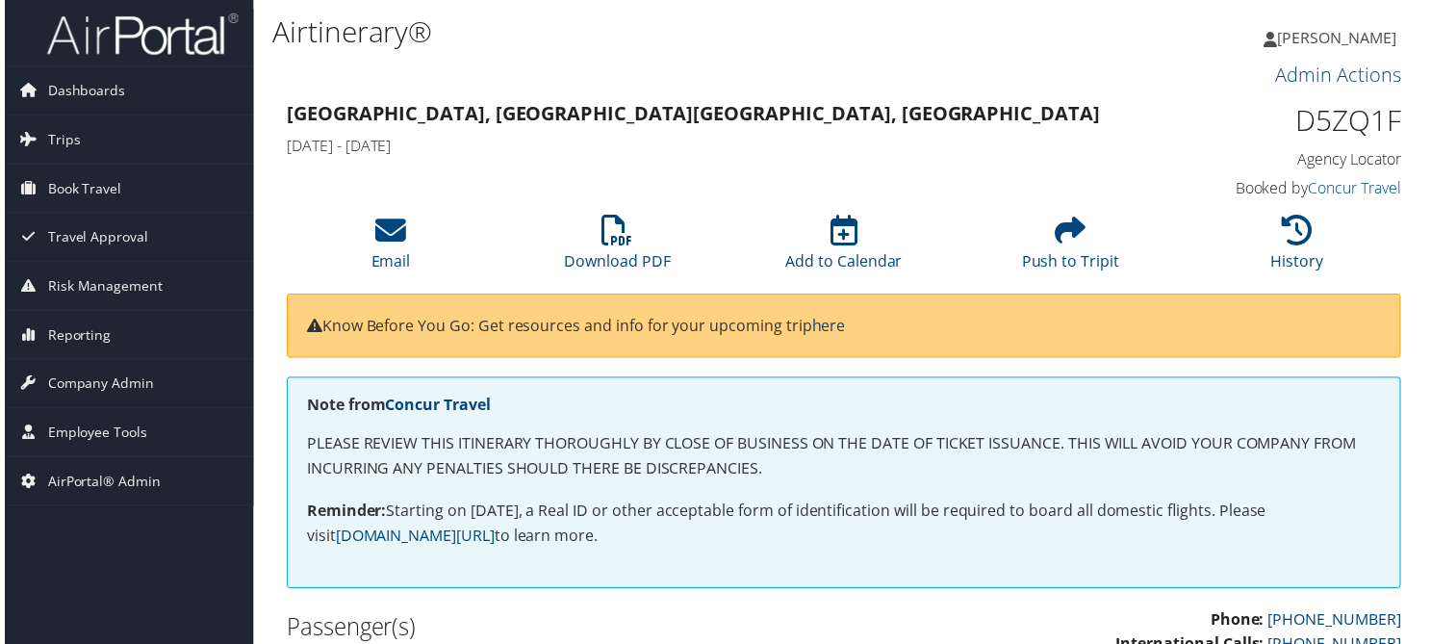
scroll to position [0, 0]
click at [1290, 232] on icon at bounding box center [1301, 232] width 31 height 31
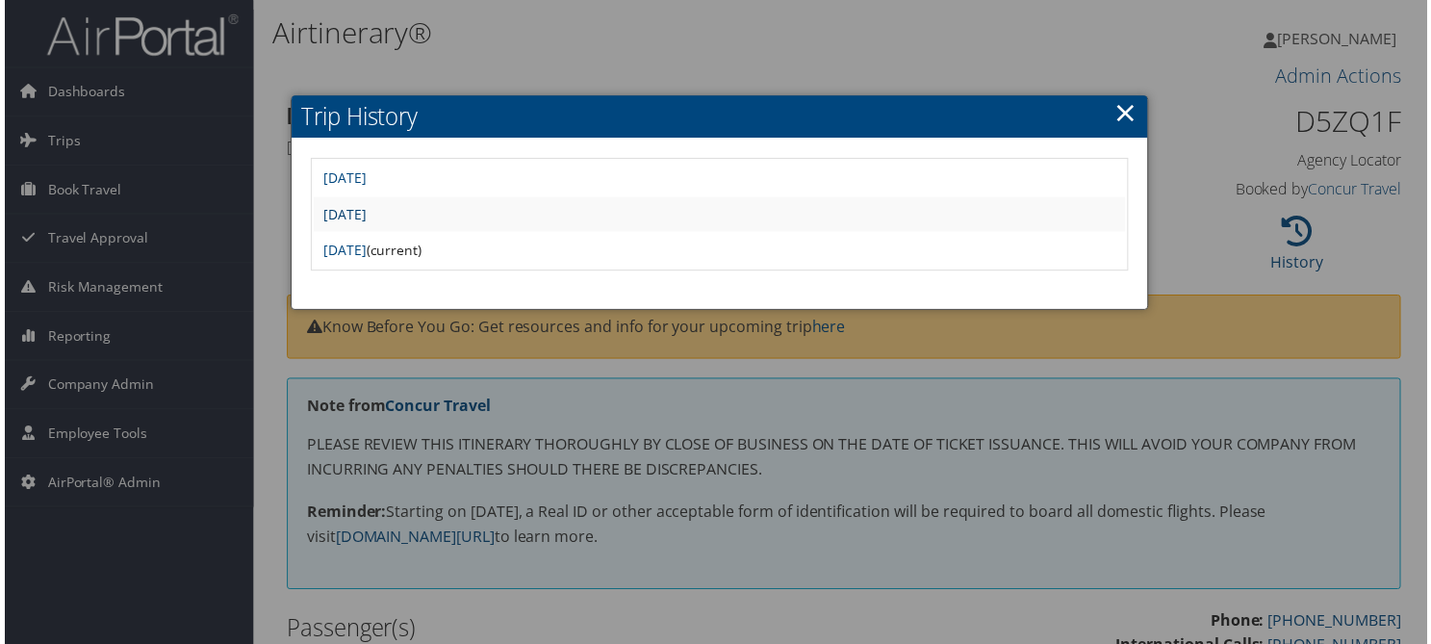
click at [364, 209] on link "Sat Aug 23 03:02:23 MDT 2025" at bounding box center [341, 215] width 43 height 18
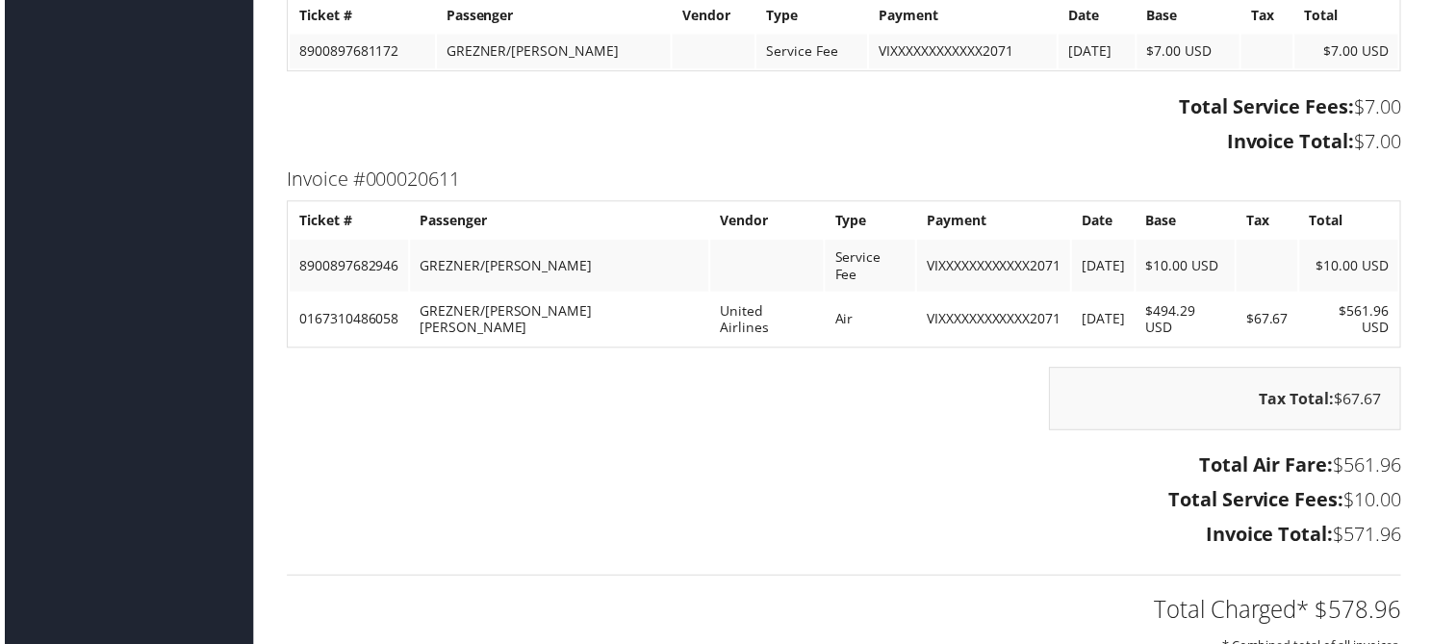
scroll to position [1828, 0]
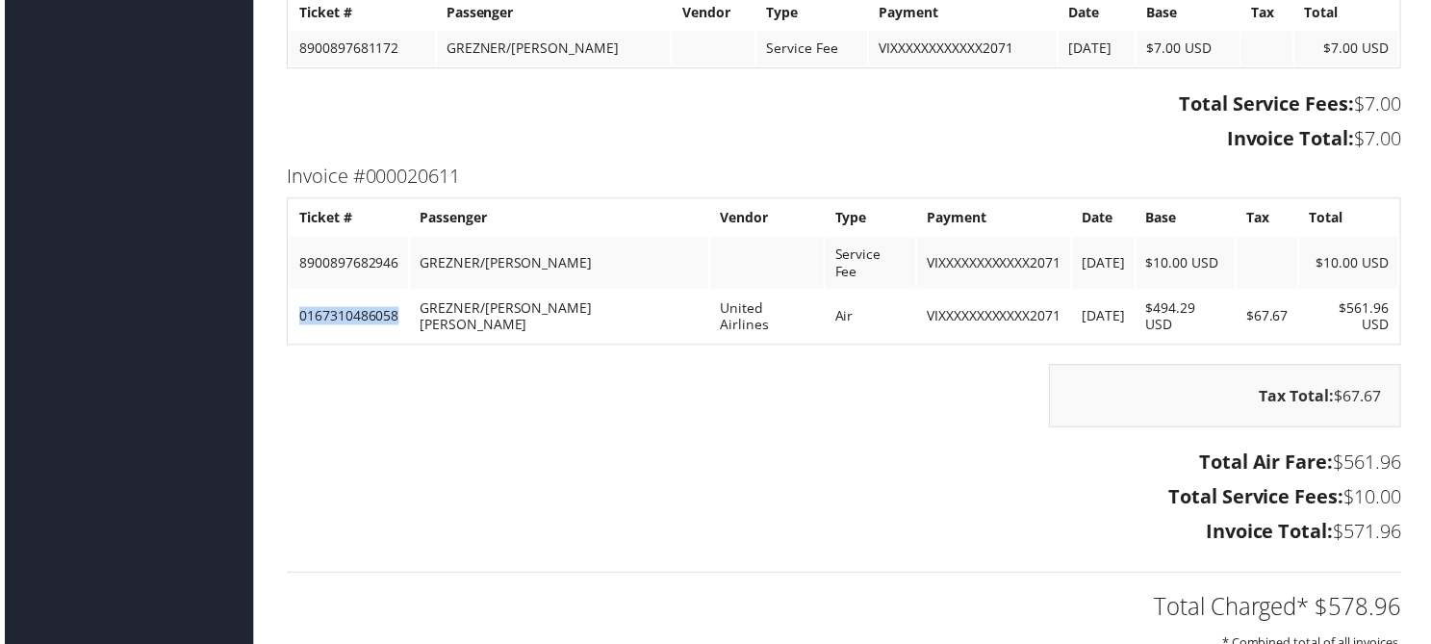
drag, startPoint x: 289, startPoint y: 293, endPoint x: 402, endPoint y: 299, distance: 113.8
click at [402, 299] on td "0167310486058" at bounding box center [346, 319] width 119 height 52
copy td "0167310486058"
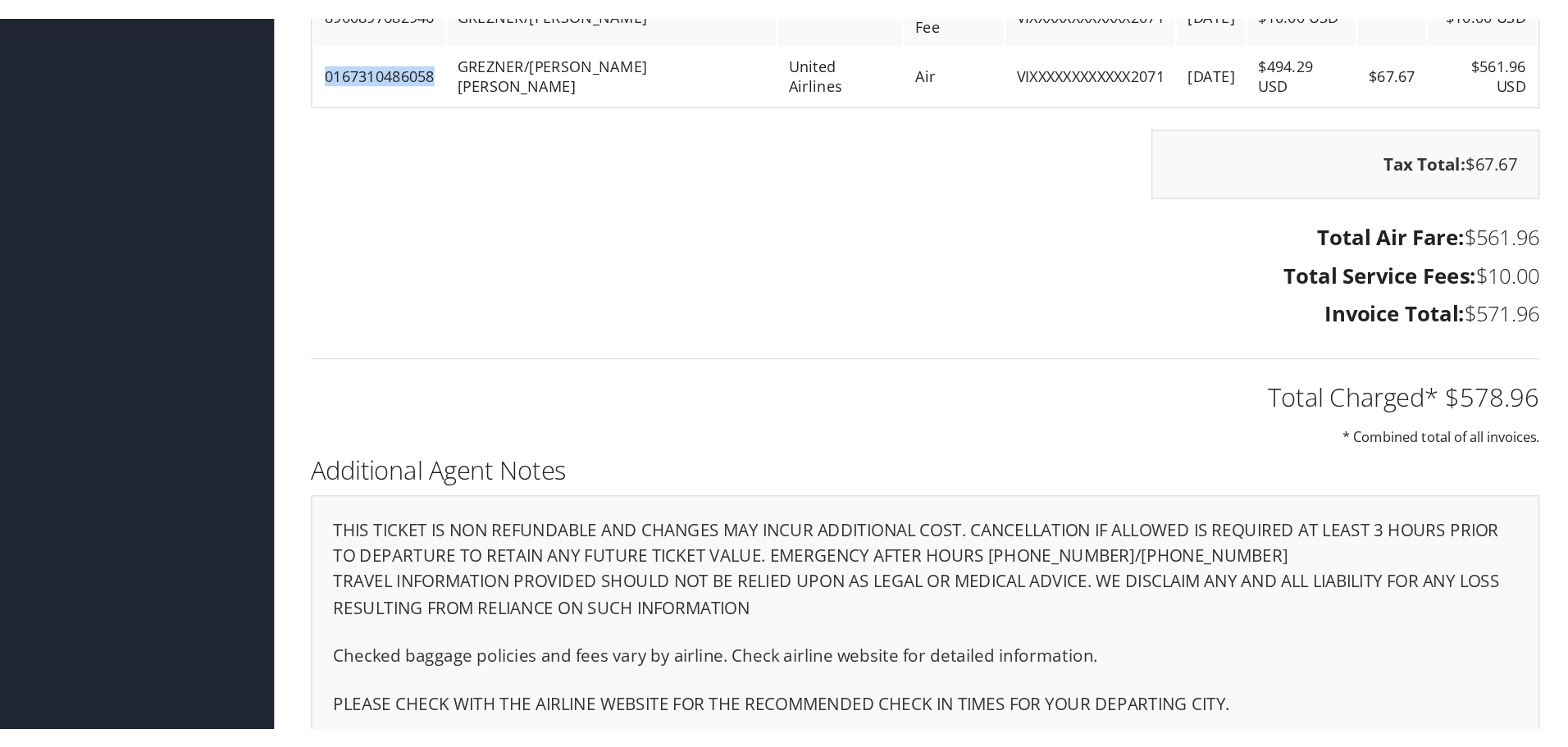
scroll to position [1505, 0]
